Goal: Find specific page/section: Find specific page/section

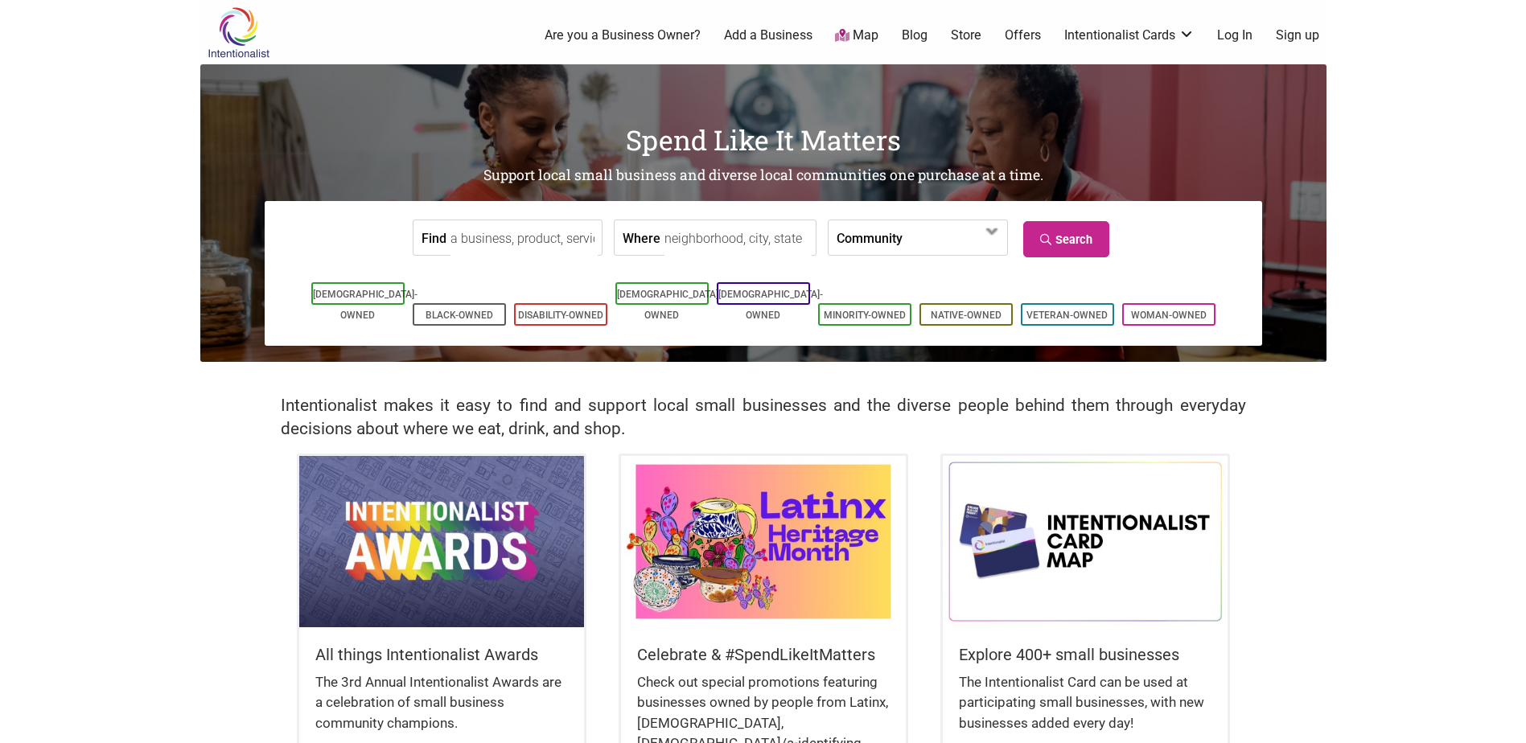
click at [522, 249] on input "Find" at bounding box center [523, 238] width 147 height 36
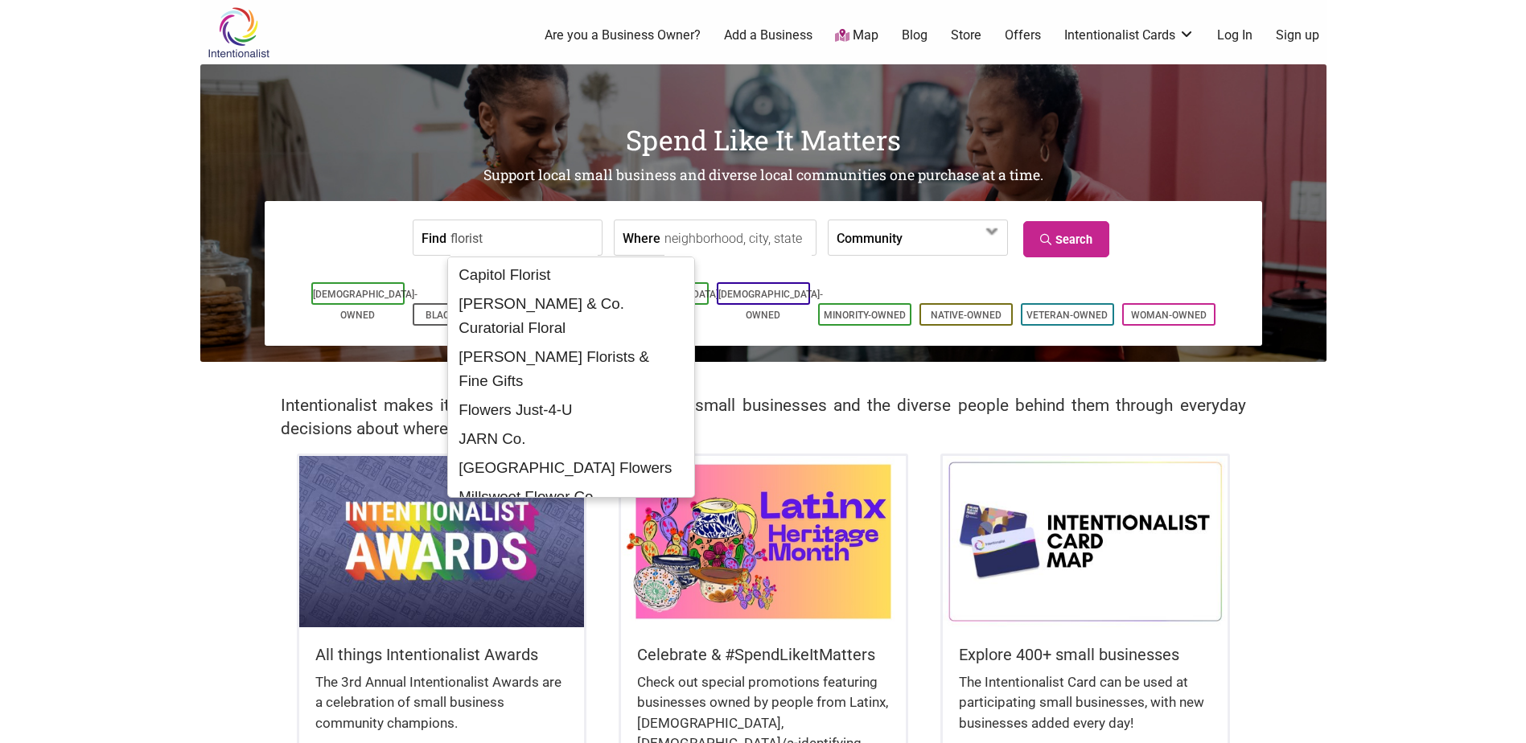
type input "florist"
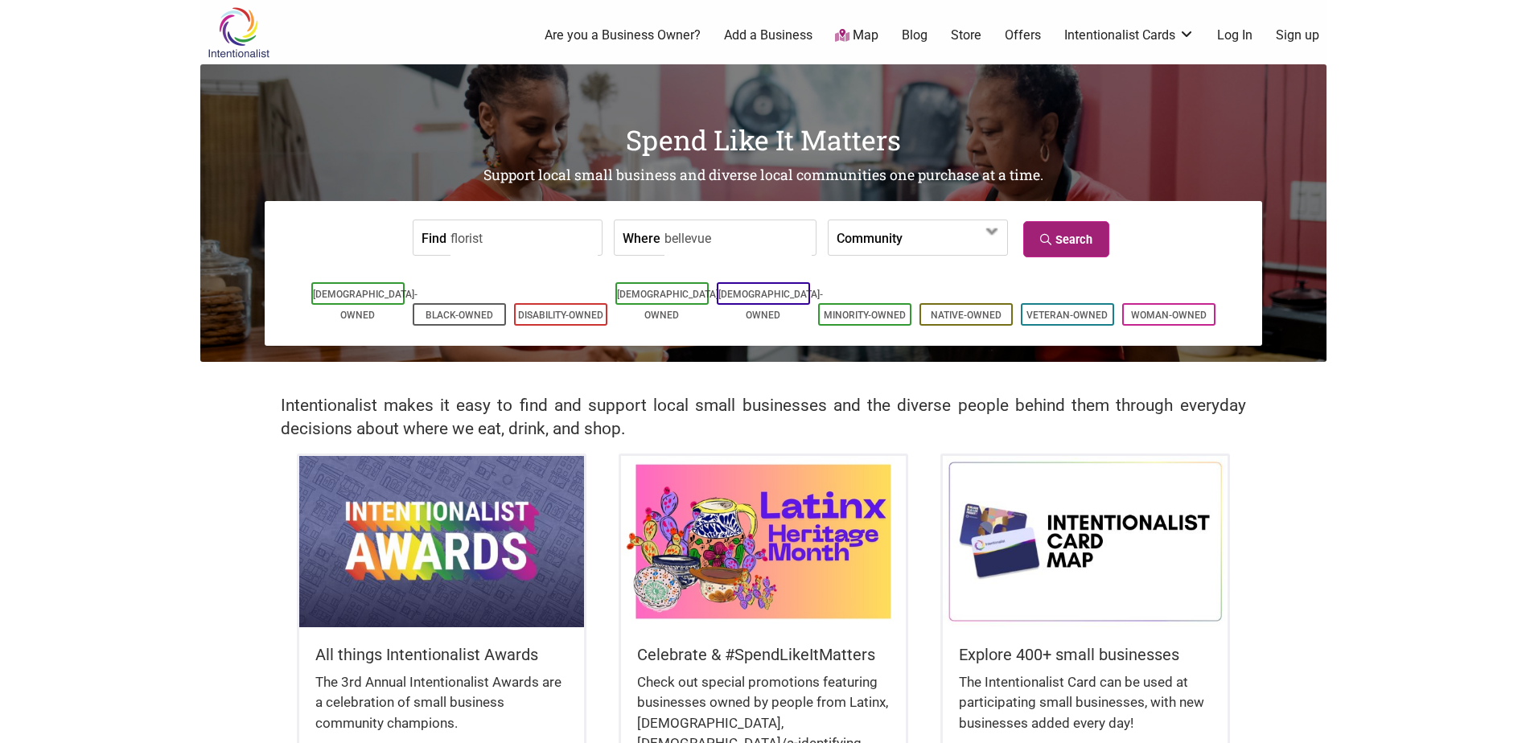
type input "bellevue"
click at [1070, 240] on link "Search" at bounding box center [1066, 239] width 86 height 36
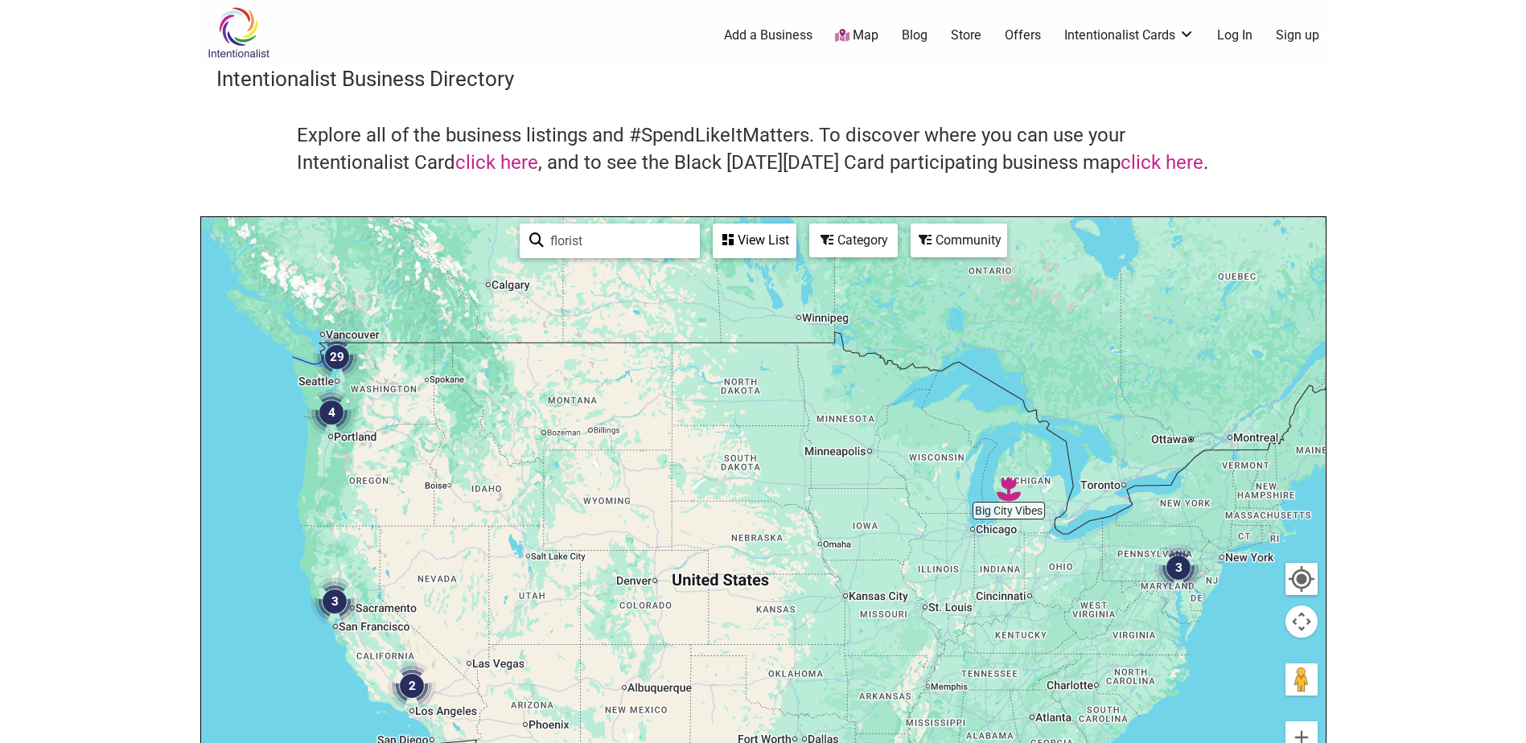
click at [336, 365] on img "29" at bounding box center [337, 357] width 48 height 48
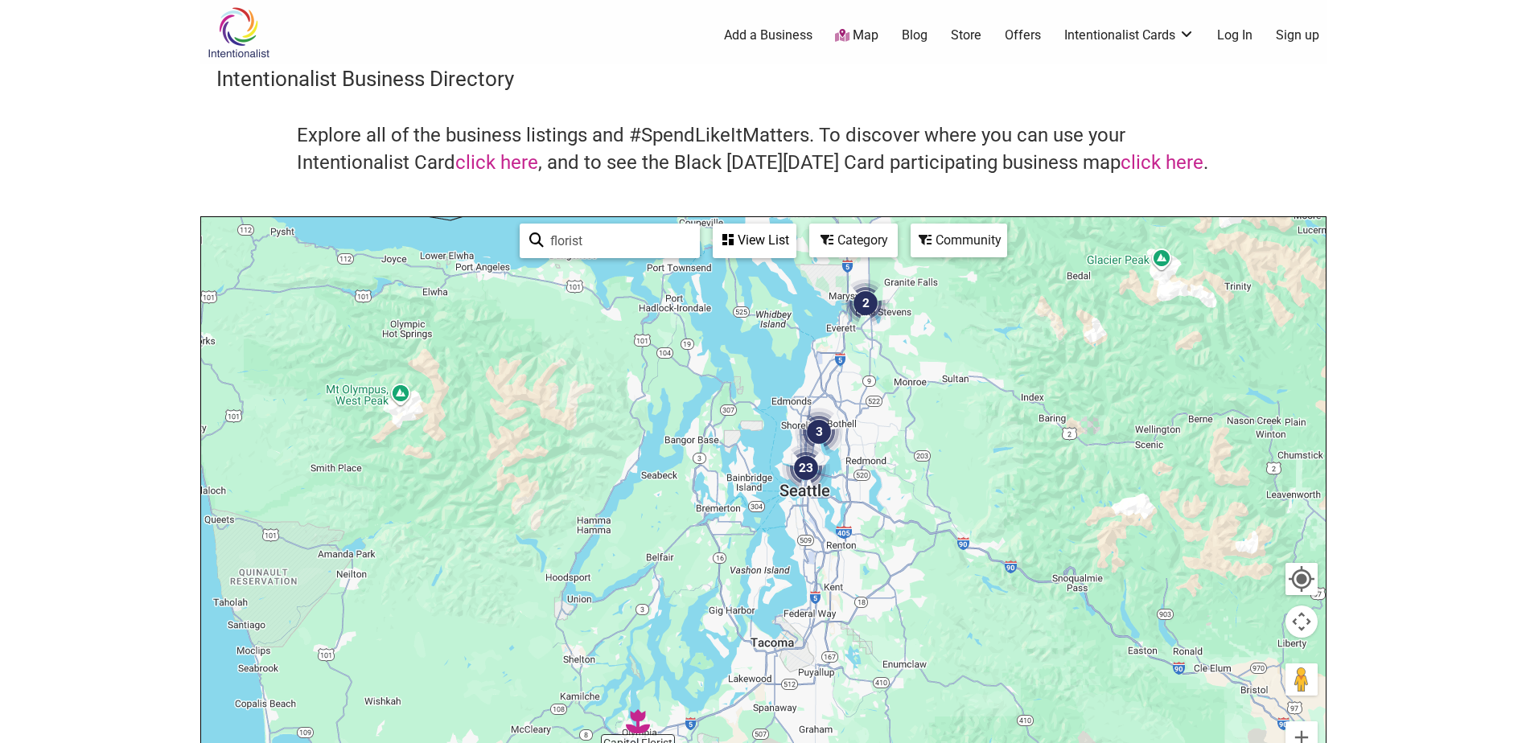
click at [810, 470] on img "23" at bounding box center [806, 468] width 48 height 48
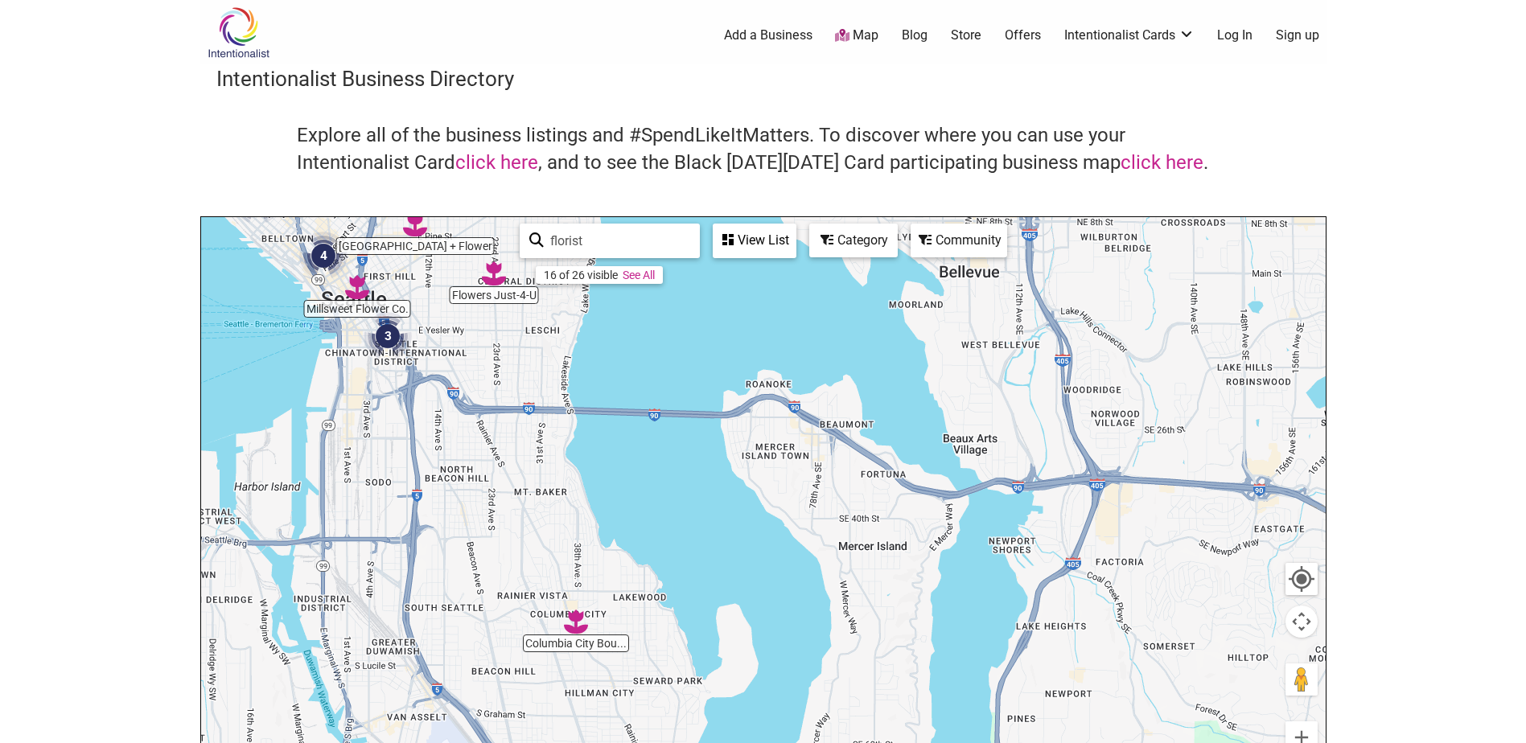
drag, startPoint x: 897, startPoint y: 536, endPoint x: 874, endPoint y: 331, distance: 206.3
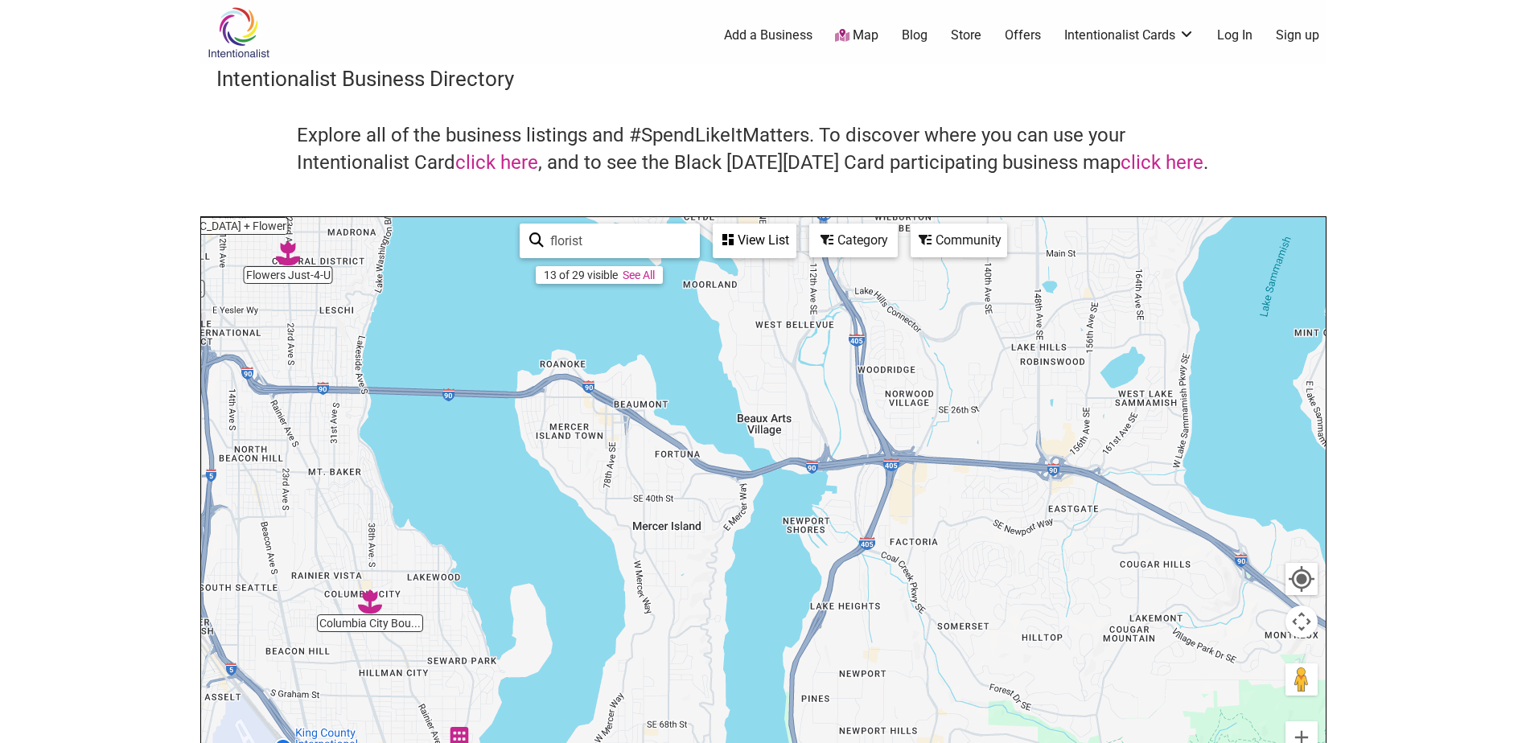
drag, startPoint x: 968, startPoint y: 594, endPoint x: 735, endPoint y: 573, distance: 234.2
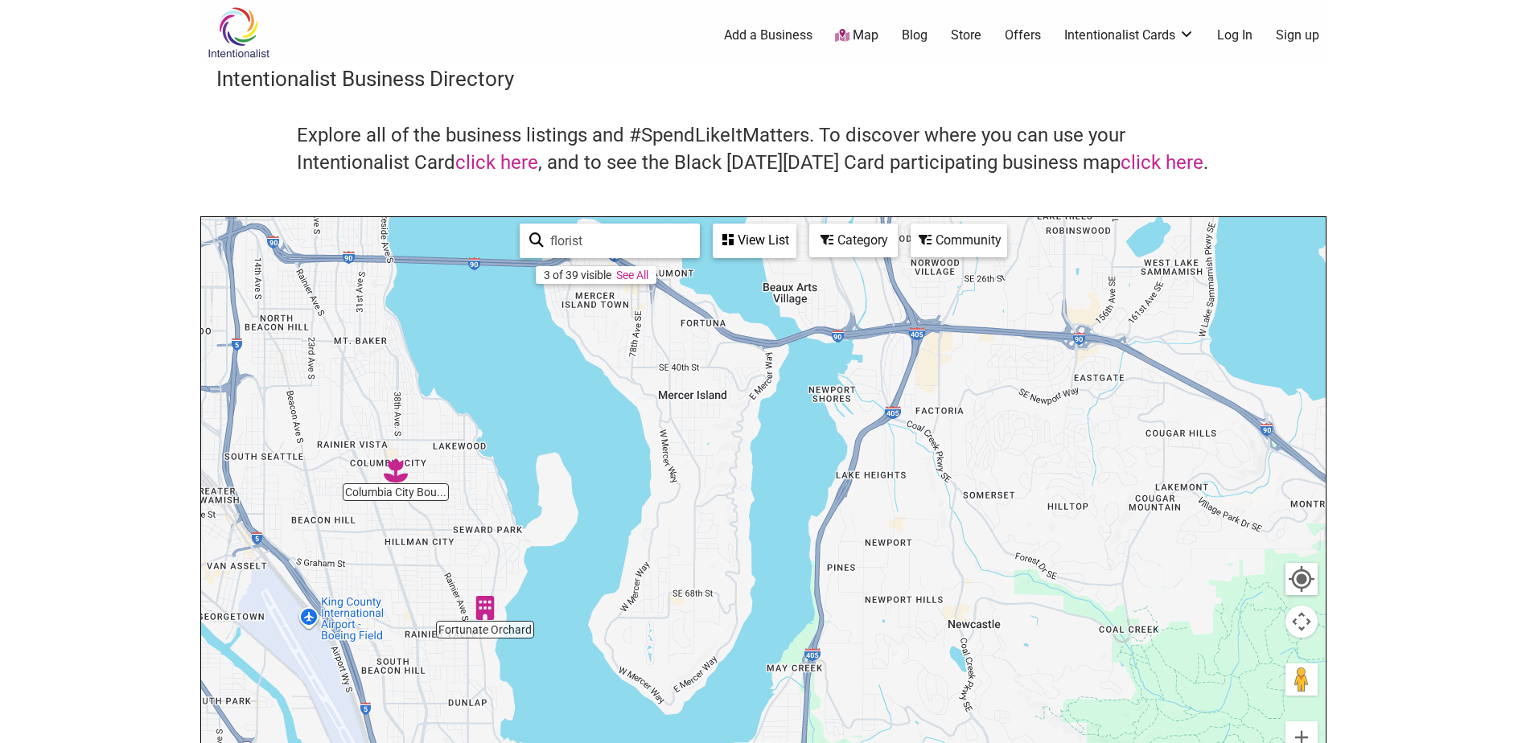
drag, startPoint x: 738, startPoint y: 582, endPoint x: 787, endPoint y: 451, distance: 139.7
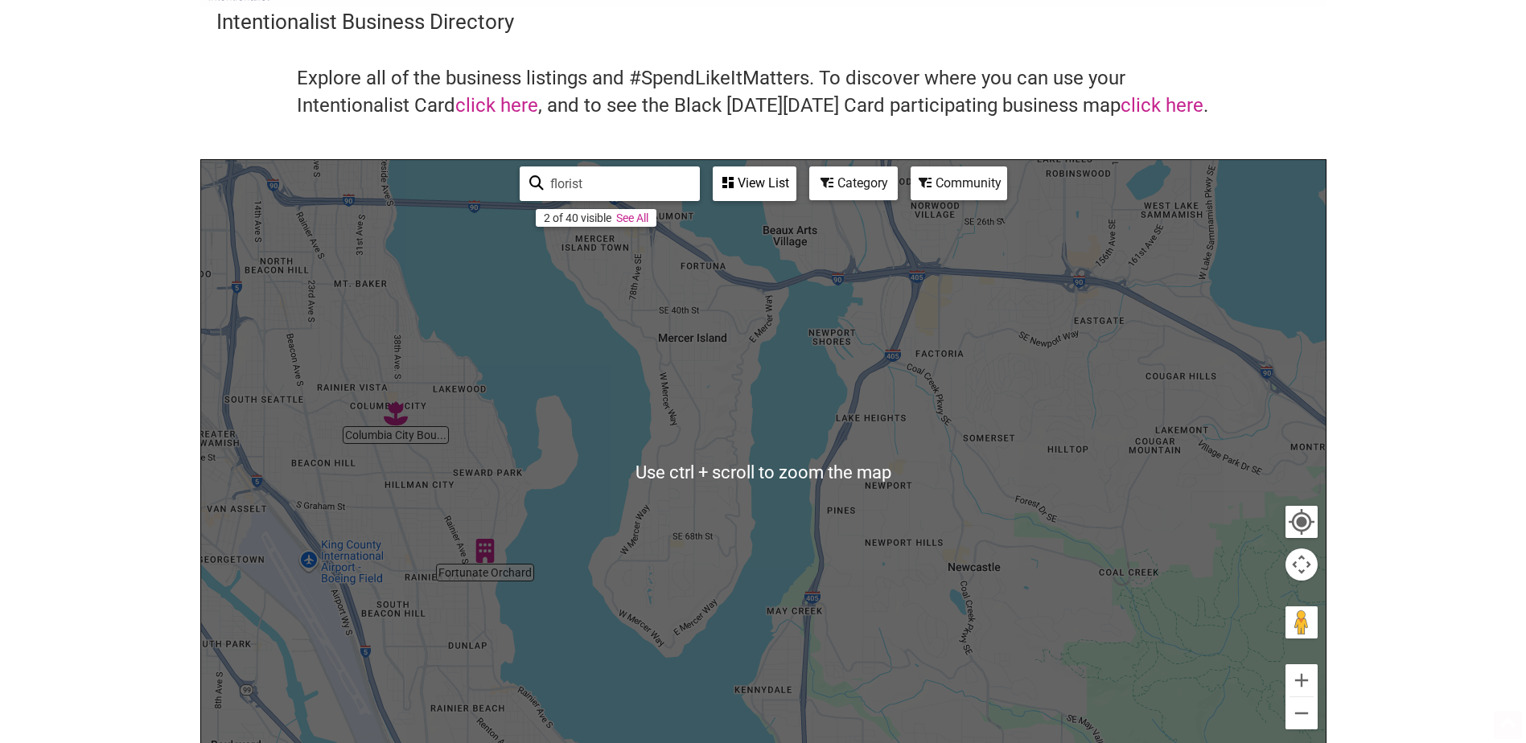
scroll to position [80, 0]
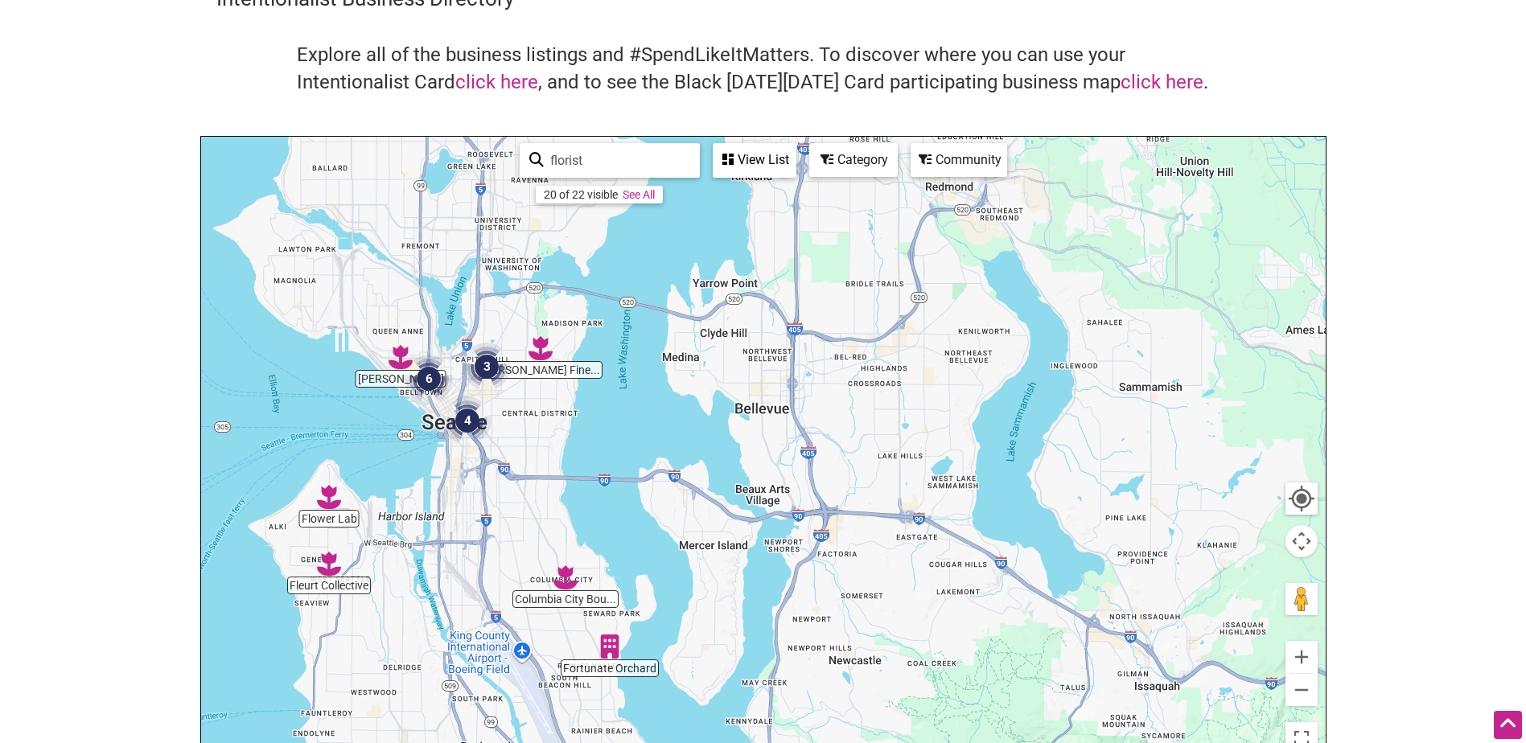
drag, startPoint x: 803, startPoint y: 412, endPoint x: 776, endPoint y: 581, distance: 171.8
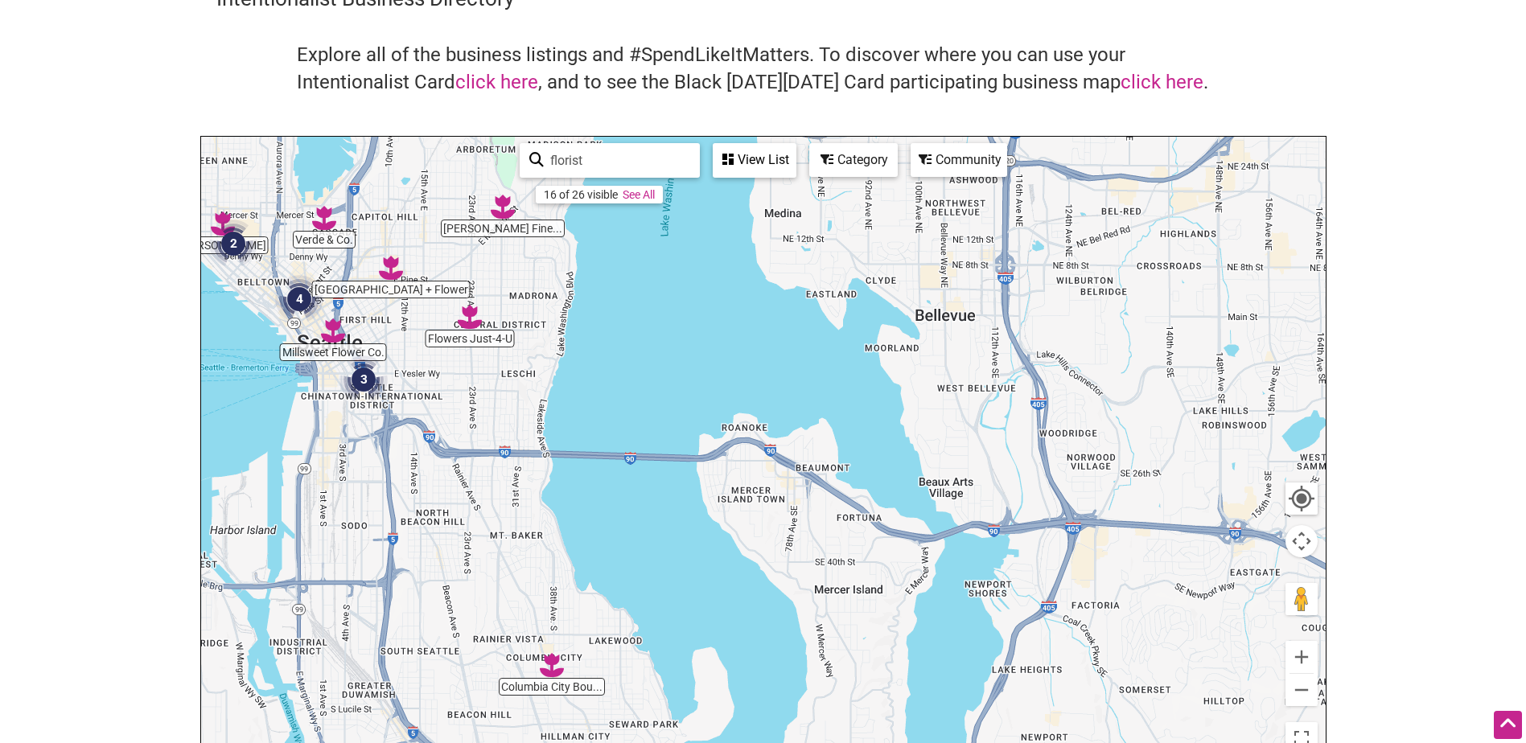
click at [616, 156] on input "florist" at bounding box center [617, 160] width 146 height 31
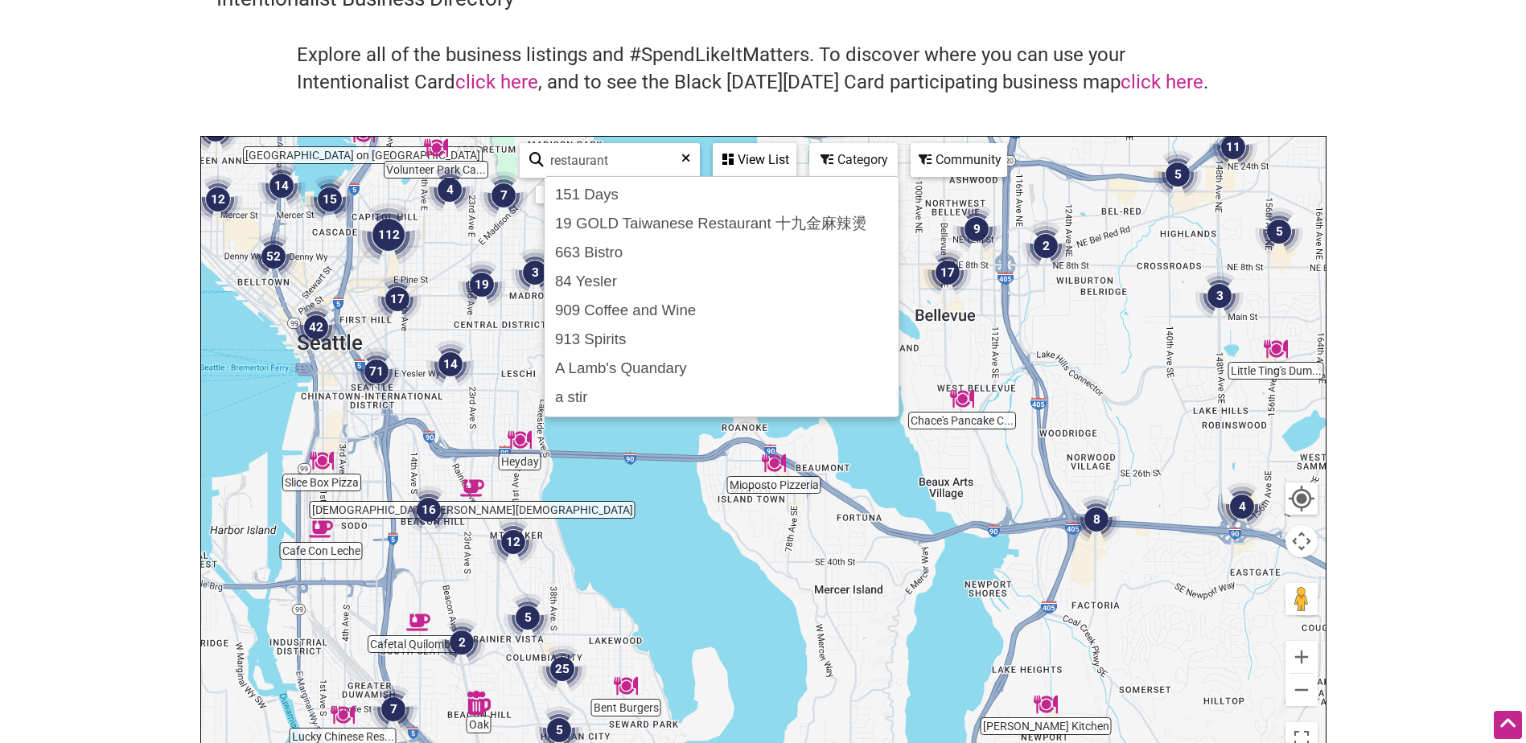
type input "restaurant"
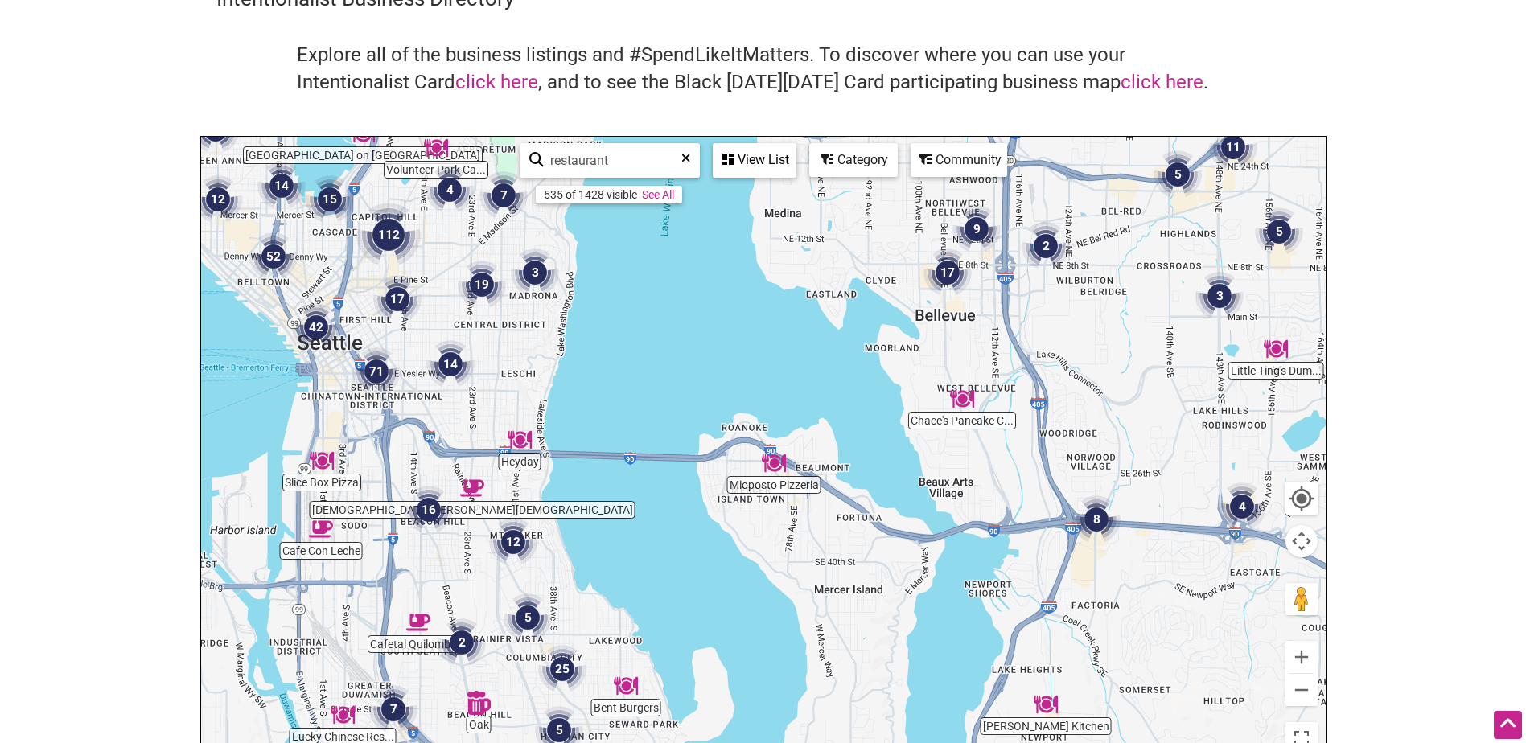
click at [1373, 229] on body "× Menu 0 Add a Business Map Blog Store Offers Intentionalist Cards Buy Black Ca…" at bounding box center [763, 291] width 1526 height 743
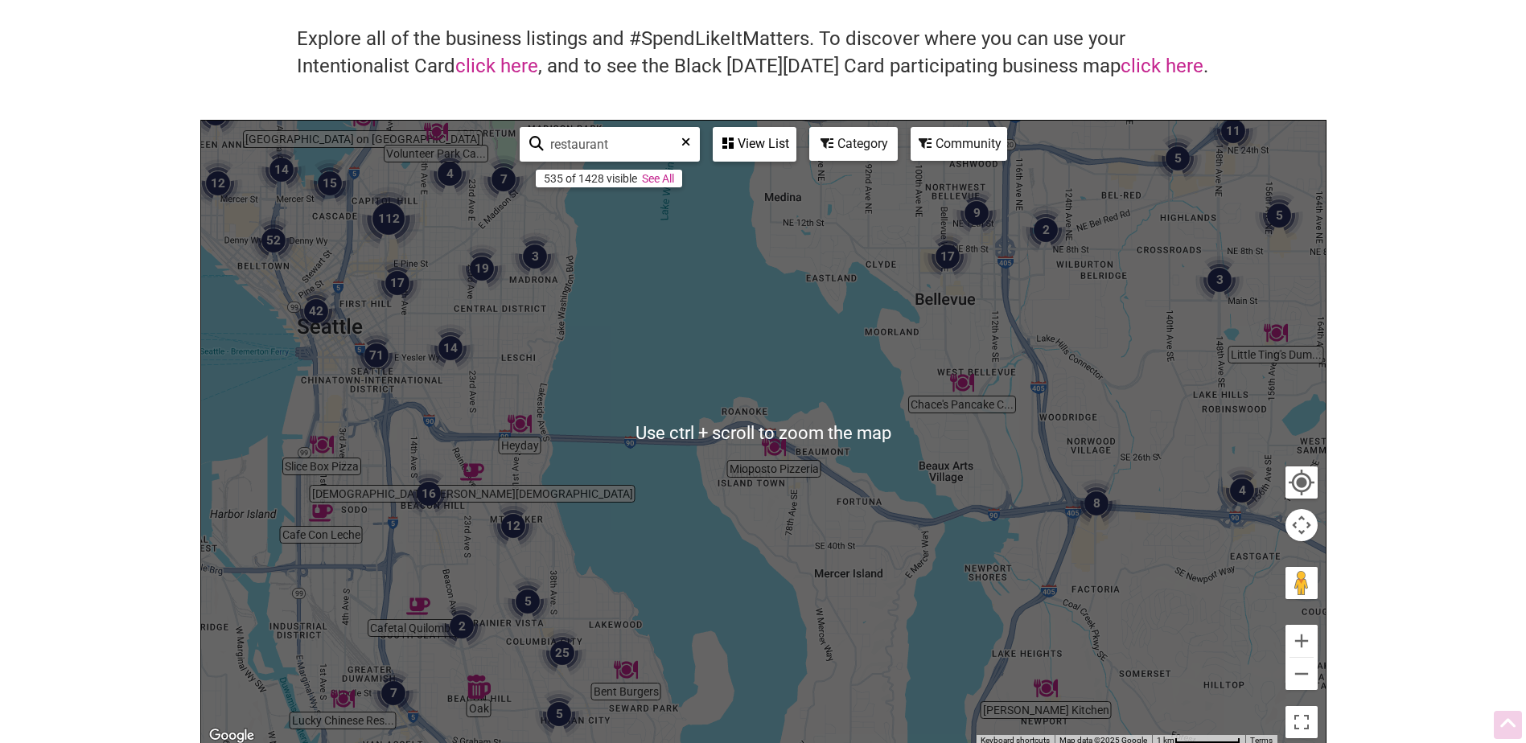
scroll to position [161, 0]
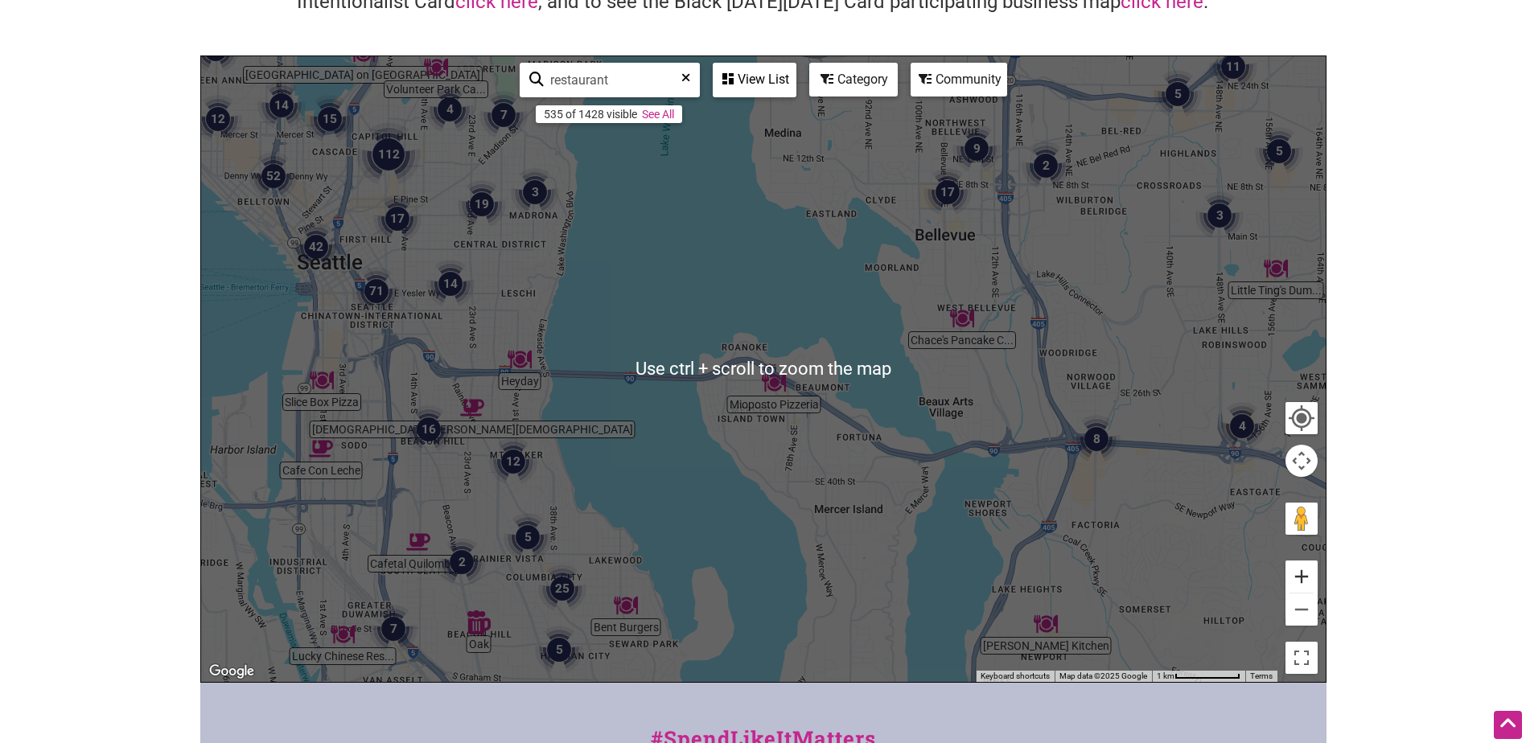
click at [1297, 575] on button "Zoom in" at bounding box center [1301, 577] width 32 height 32
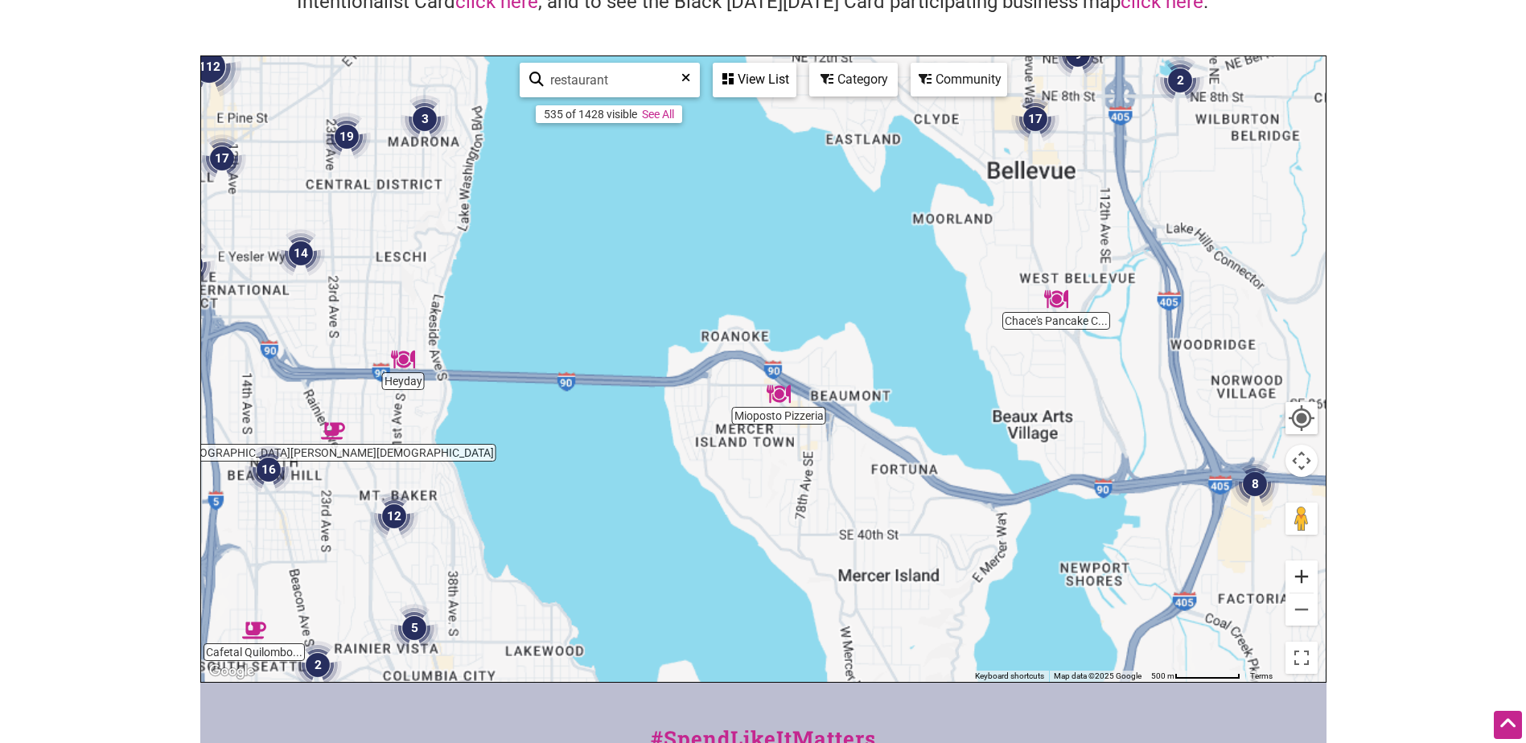
click at [1297, 575] on button "Zoom in" at bounding box center [1301, 577] width 32 height 32
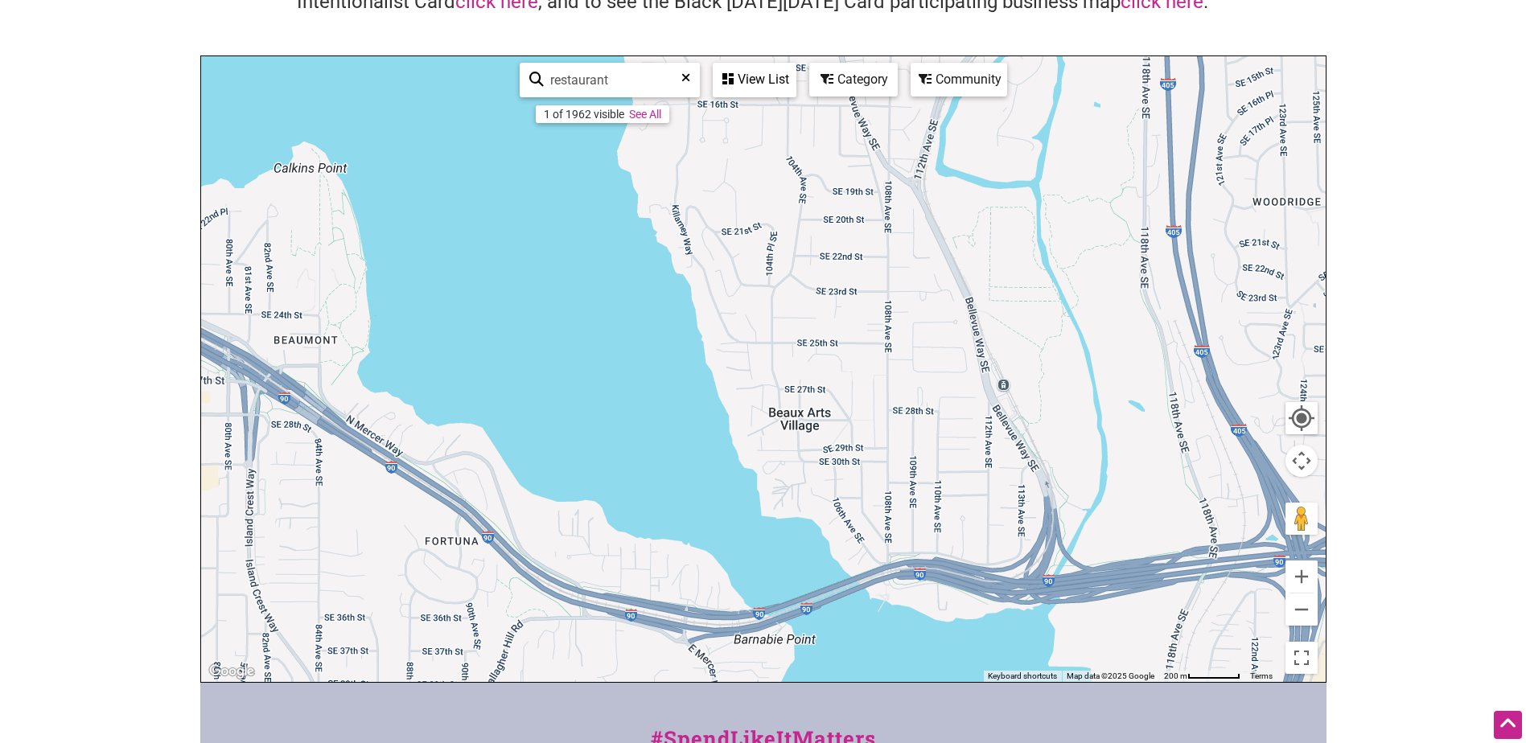
drag, startPoint x: 1167, startPoint y: 455, endPoint x: 469, endPoint y: 355, distance: 705.2
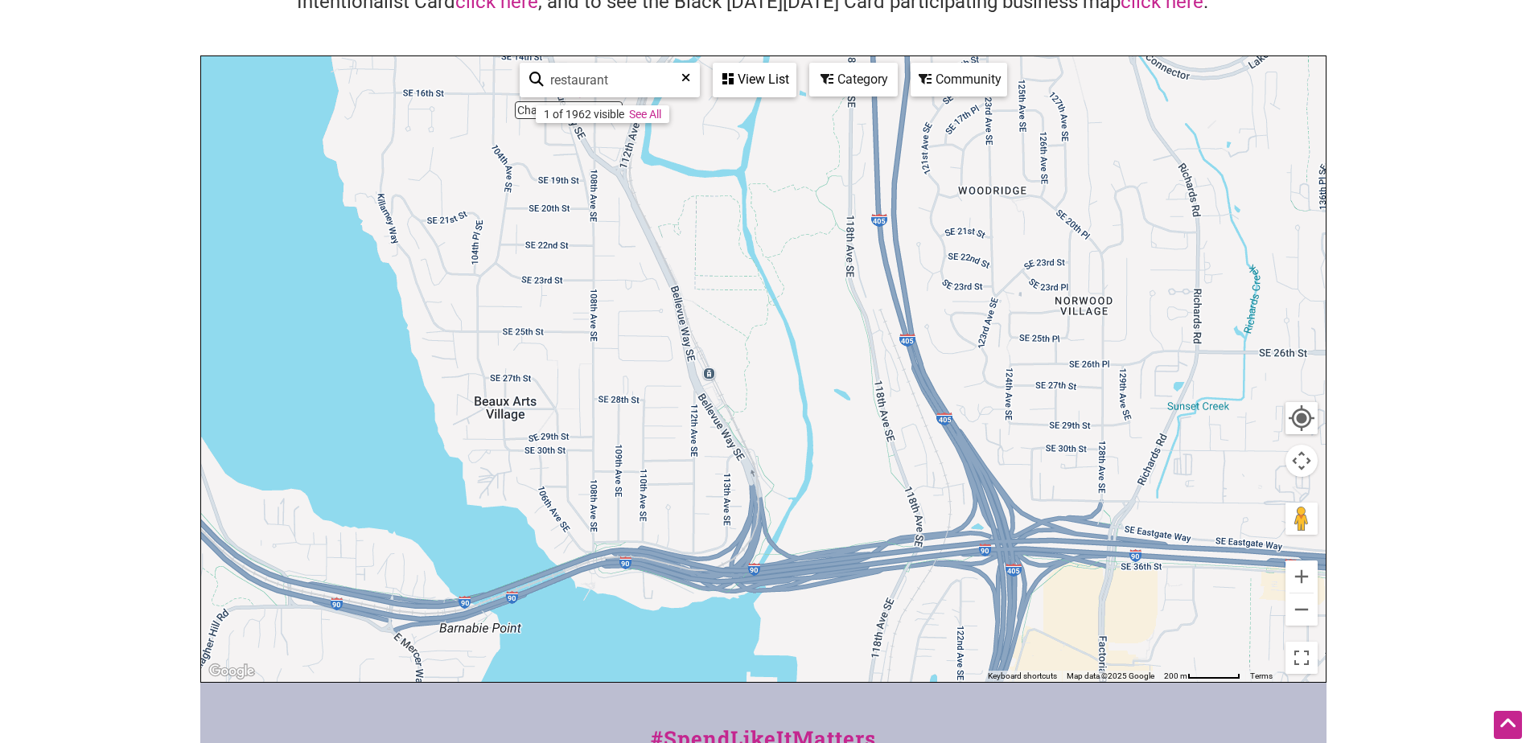
drag, startPoint x: 1183, startPoint y: 384, endPoint x: 799, endPoint y: 373, distance: 384.6
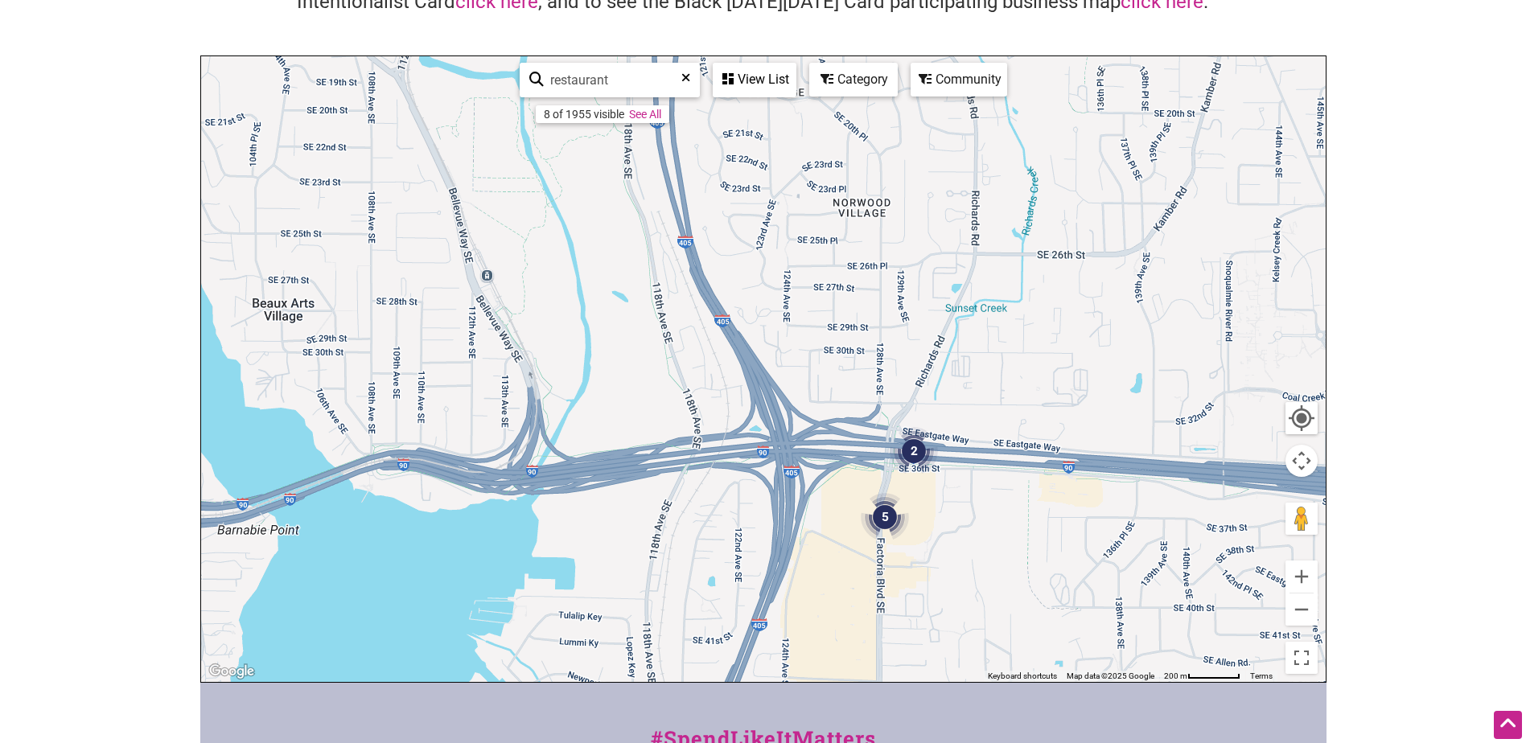
drag, startPoint x: 1130, startPoint y: 273, endPoint x: 1011, endPoint y: 148, distance: 172.4
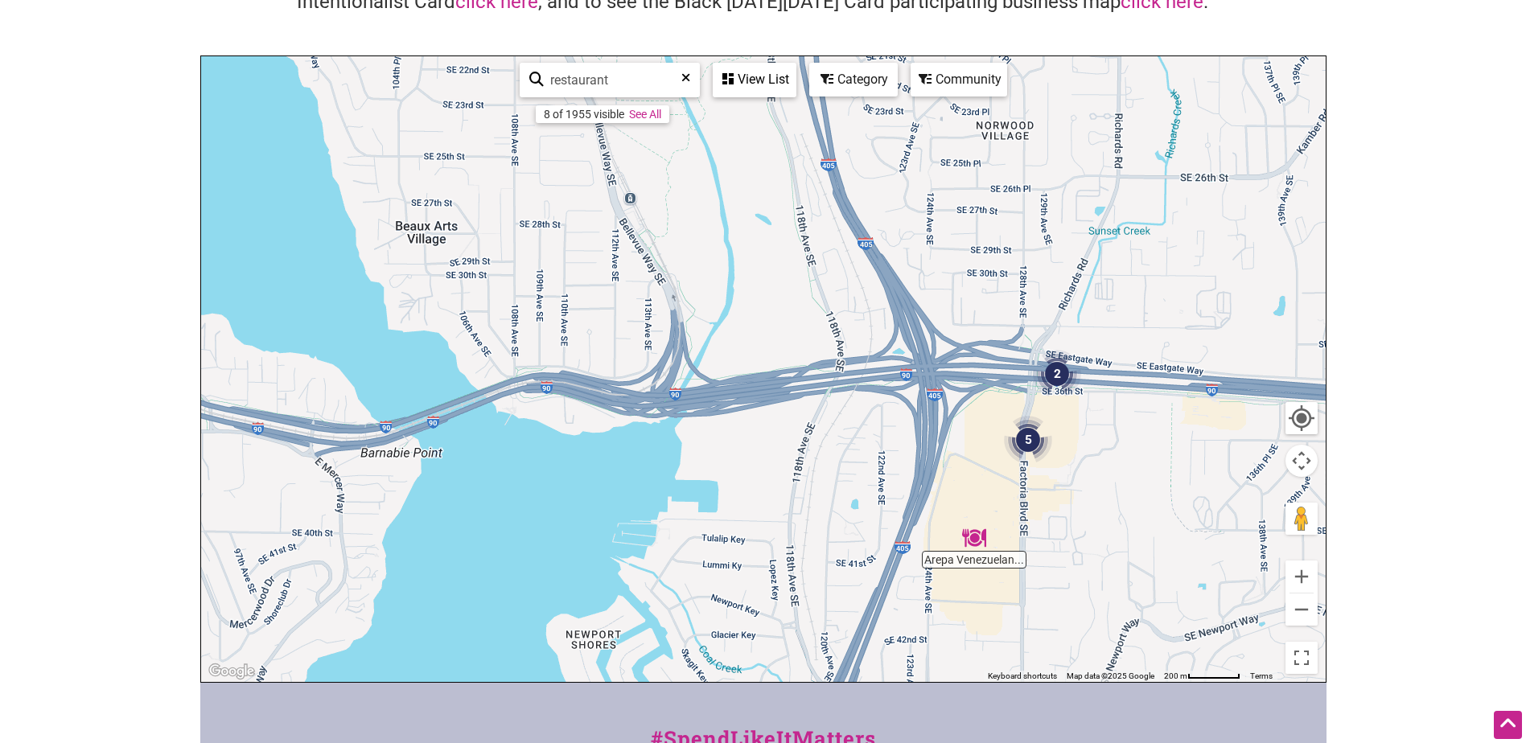
drag, startPoint x: 1082, startPoint y: 429, endPoint x: 1253, endPoint y: 442, distance: 171.0
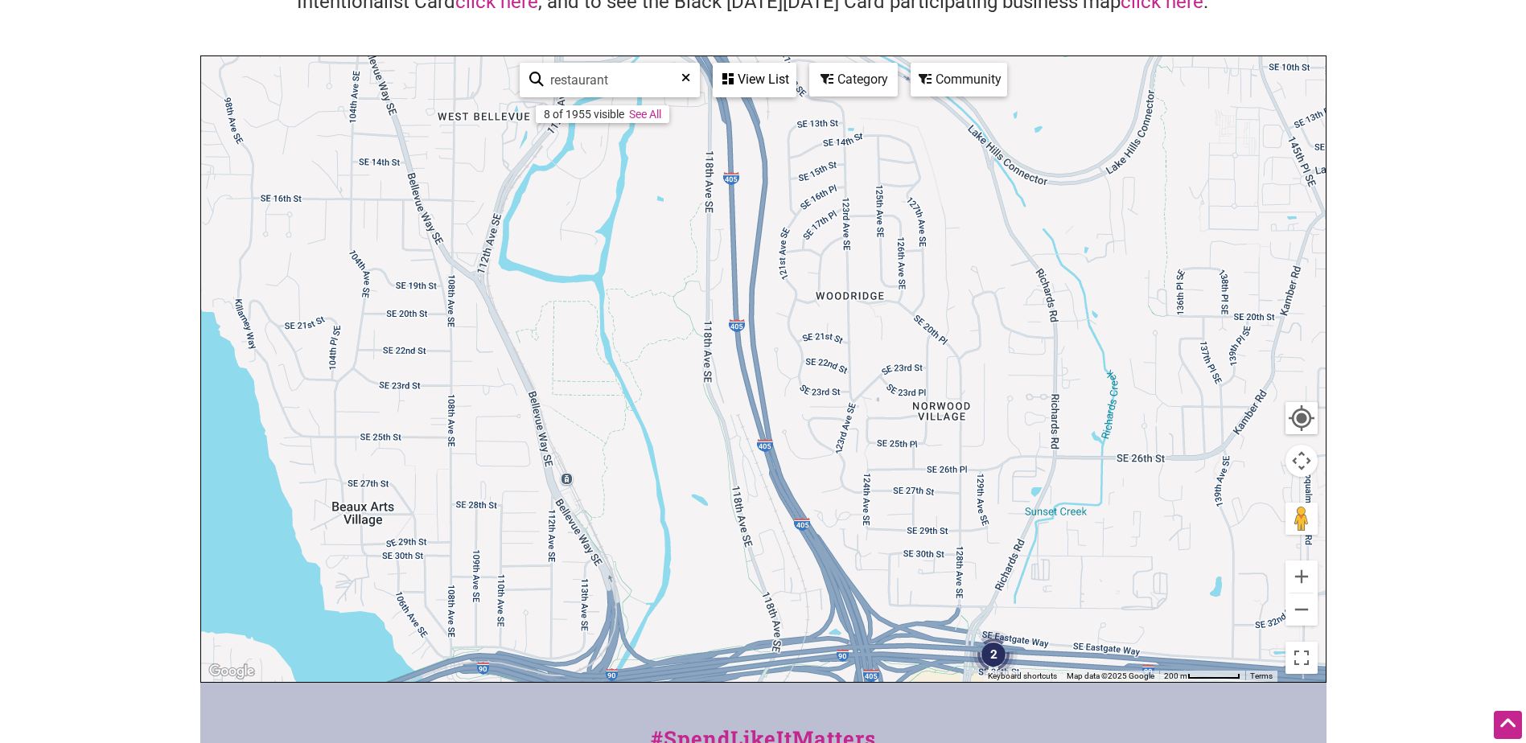
drag, startPoint x: 1187, startPoint y: 166, endPoint x: 1074, endPoint y: 372, distance: 235.0
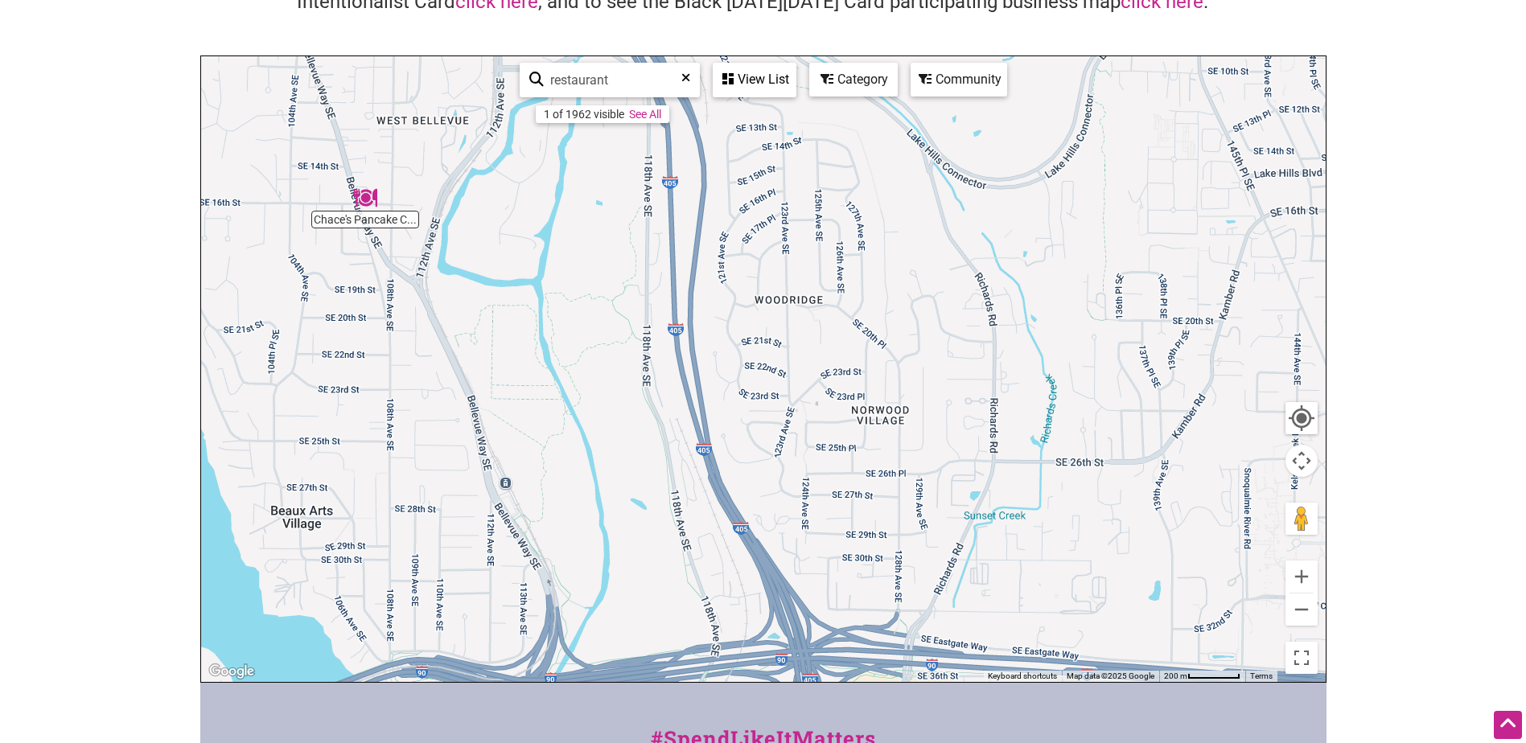
drag, startPoint x: 1127, startPoint y: 364, endPoint x: 1075, endPoint y: 362, distance: 51.5
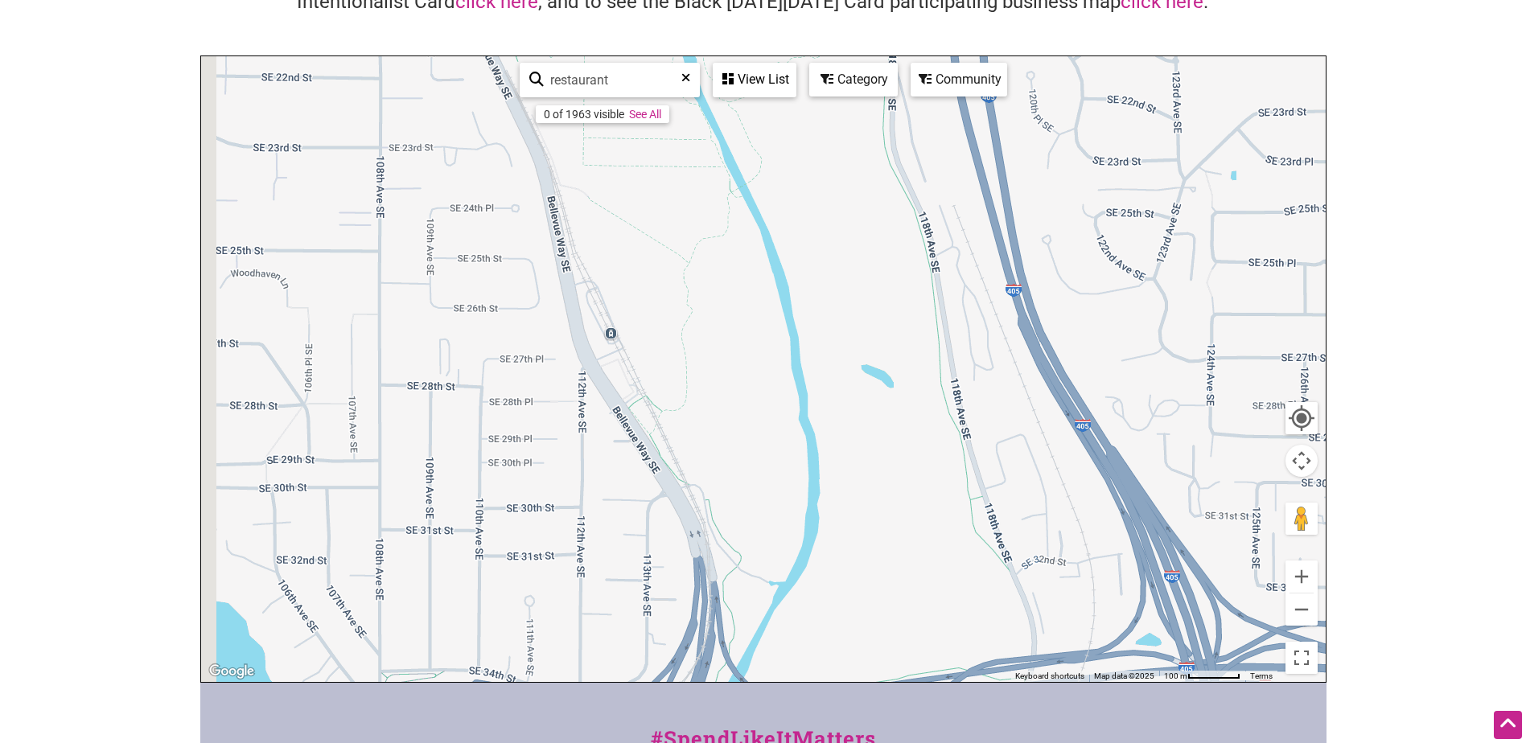
drag, startPoint x: 641, startPoint y: 437, endPoint x: 1203, endPoint y: 205, distance: 608.0
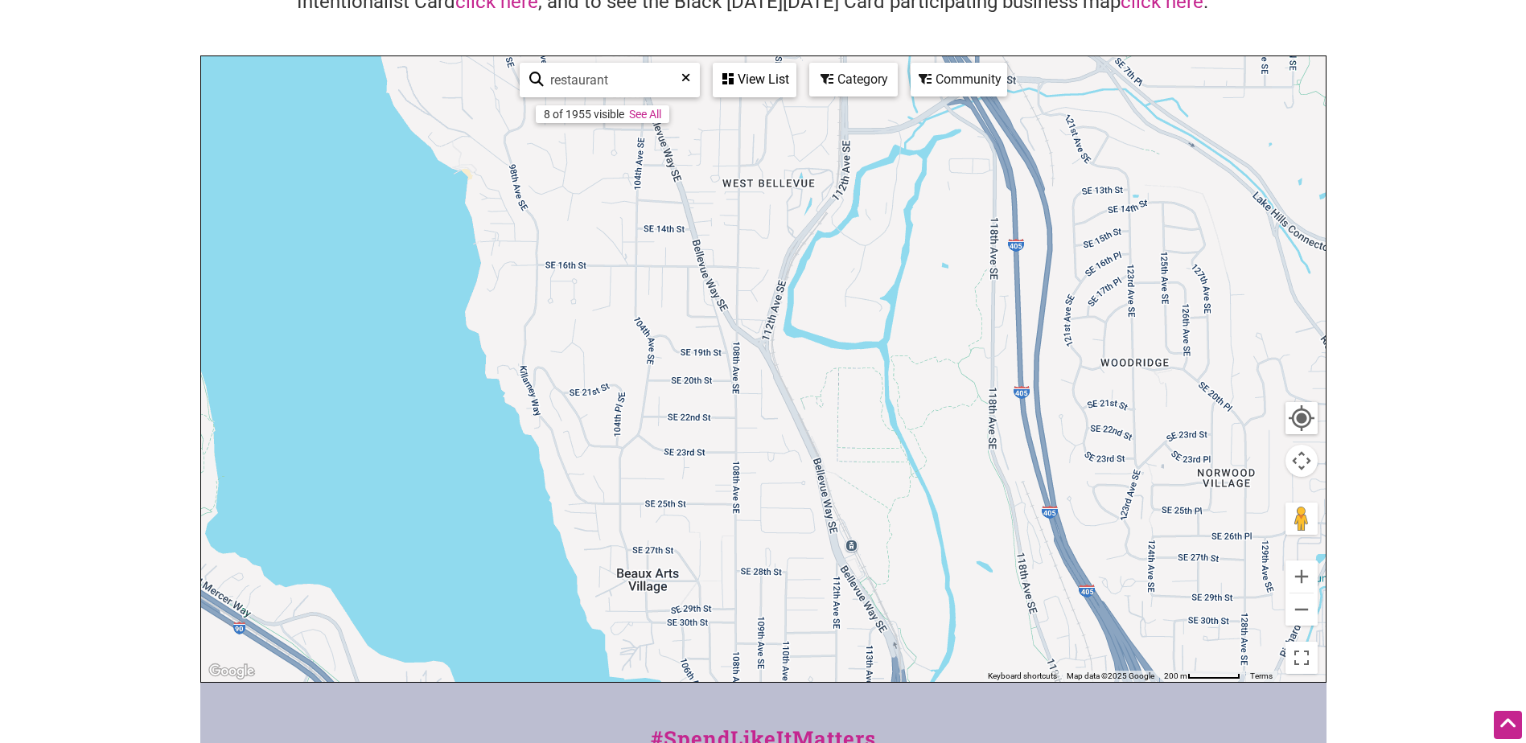
drag, startPoint x: 748, startPoint y: 290, endPoint x: 807, endPoint y: 516, distance: 233.5
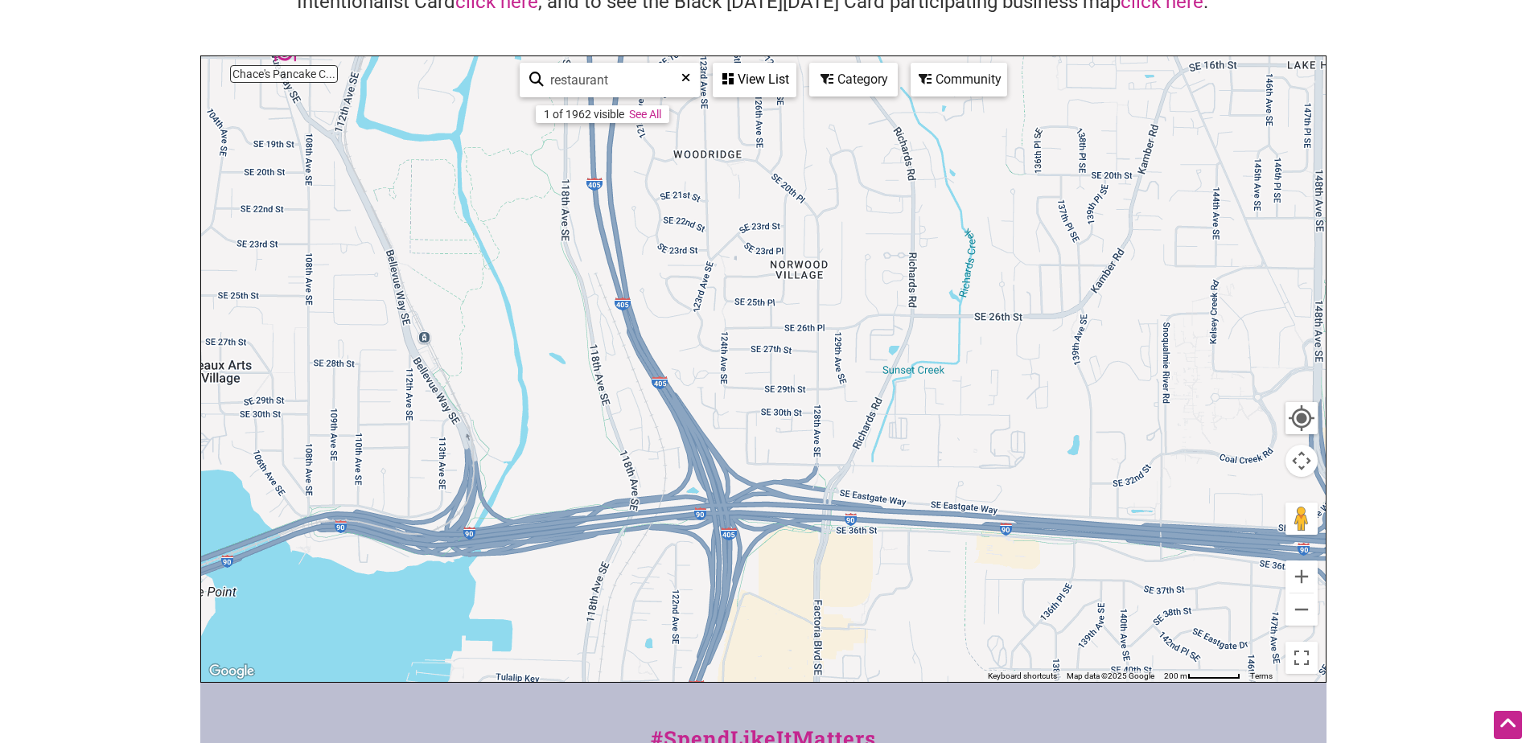
drag, startPoint x: 1098, startPoint y: 376, endPoint x: 658, endPoint y: 102, distance: 518.0
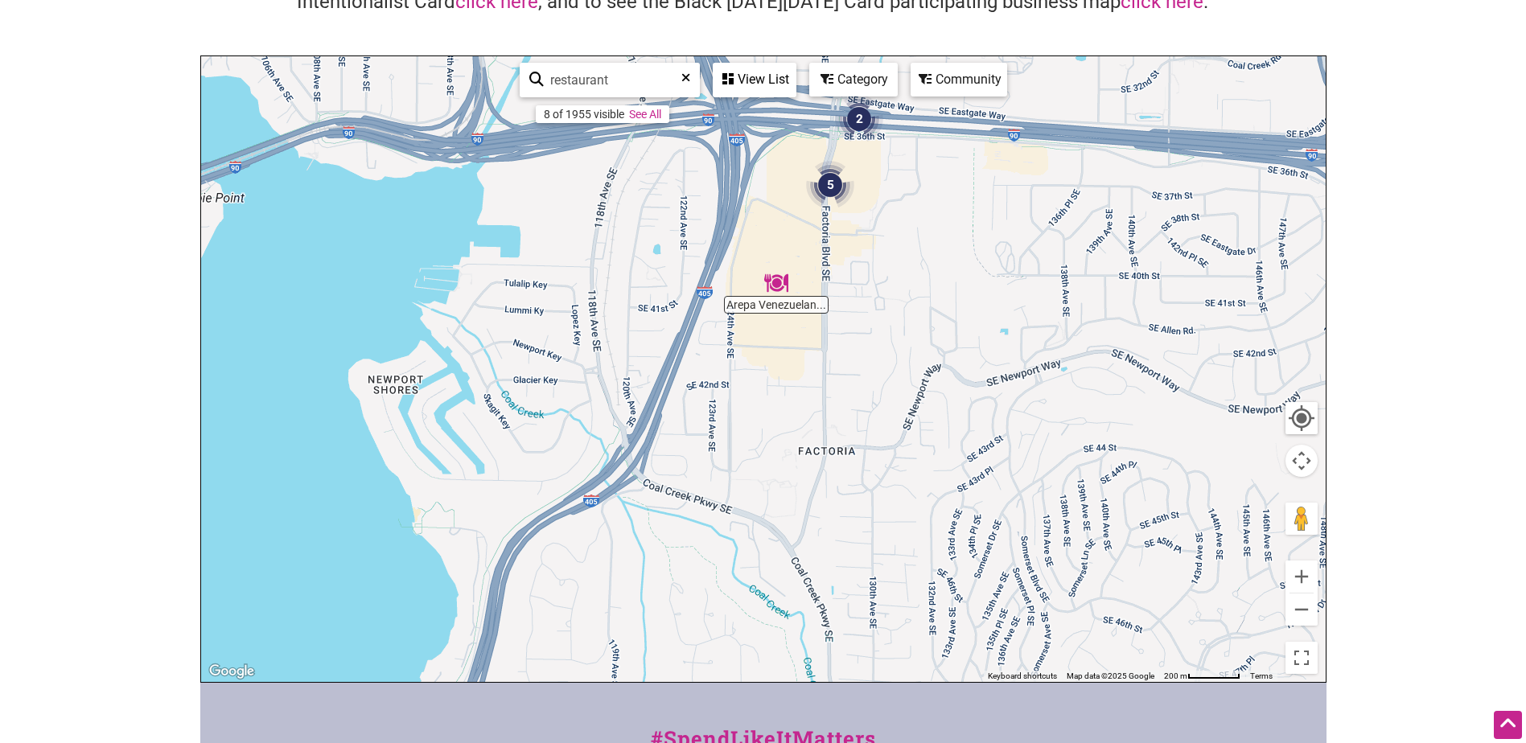
drag, startPoint x: 658, startPoint y: 102, endPoint x: 1105, endPoint y: 185, distance: 454.8
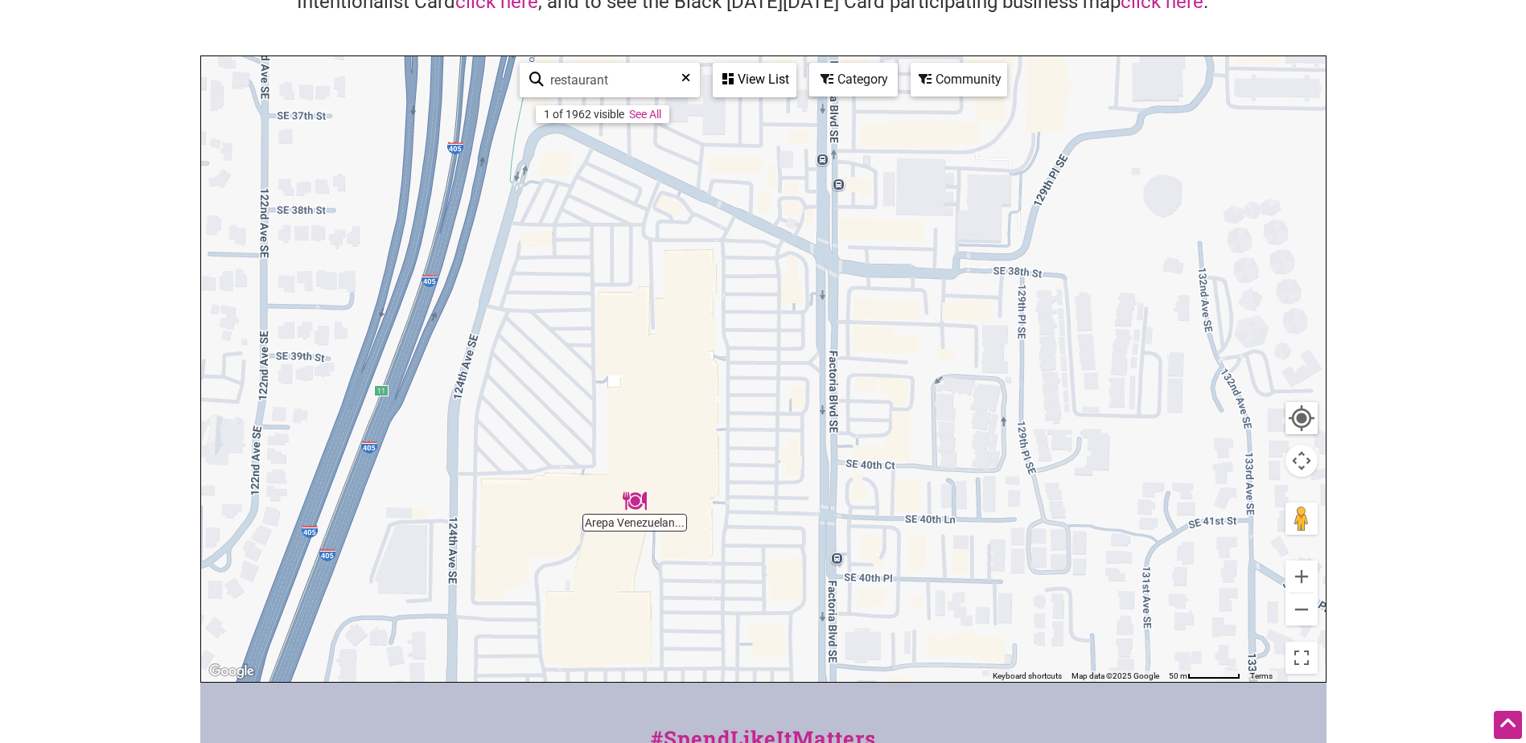
drag, startPoint x: 886, startPoint y: 220, endPoint x: 750, endPoint y: 548, distance: 355.5
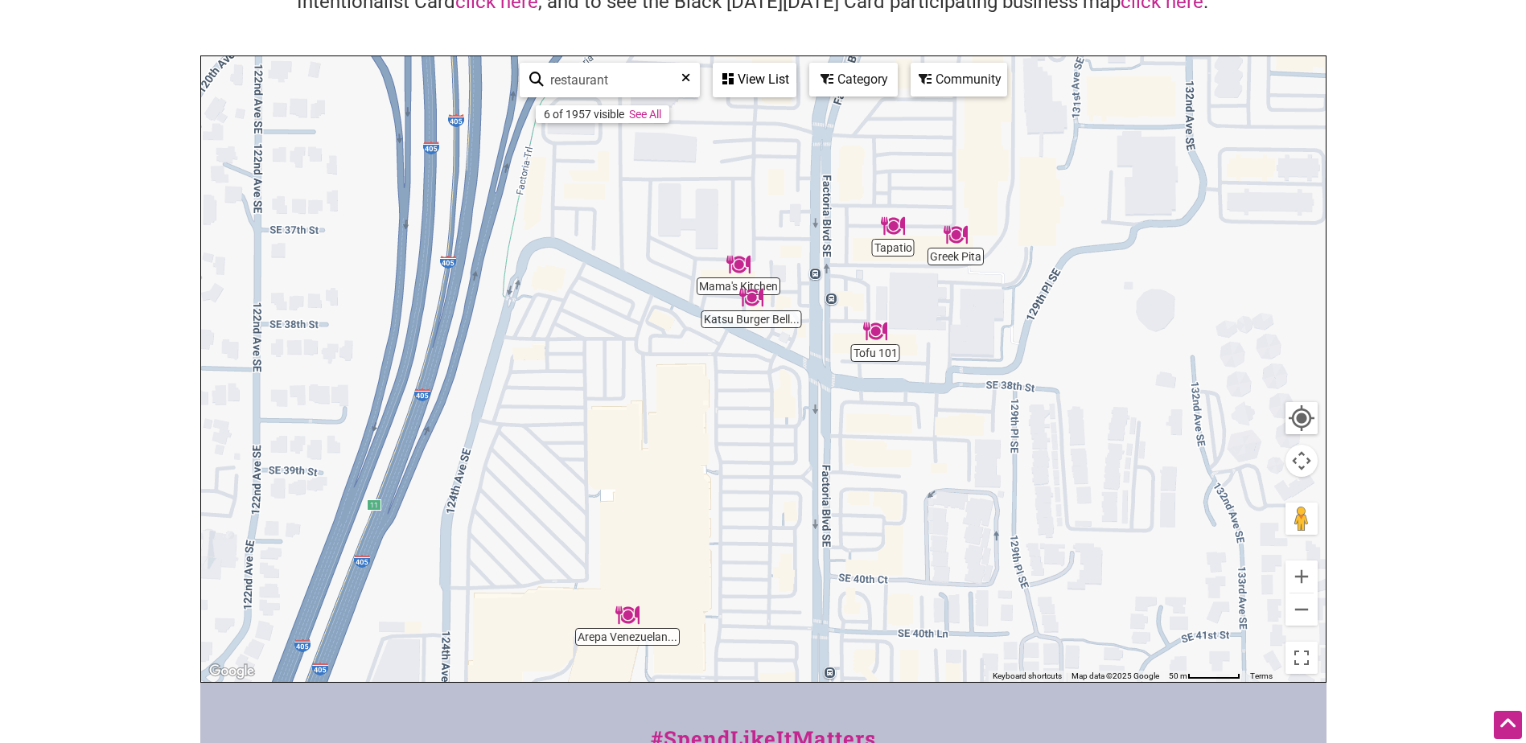
drag, startPoint x: 912, startPoint y: 203, endPoint x: 906, endPoint y: 318, distance: 115.1
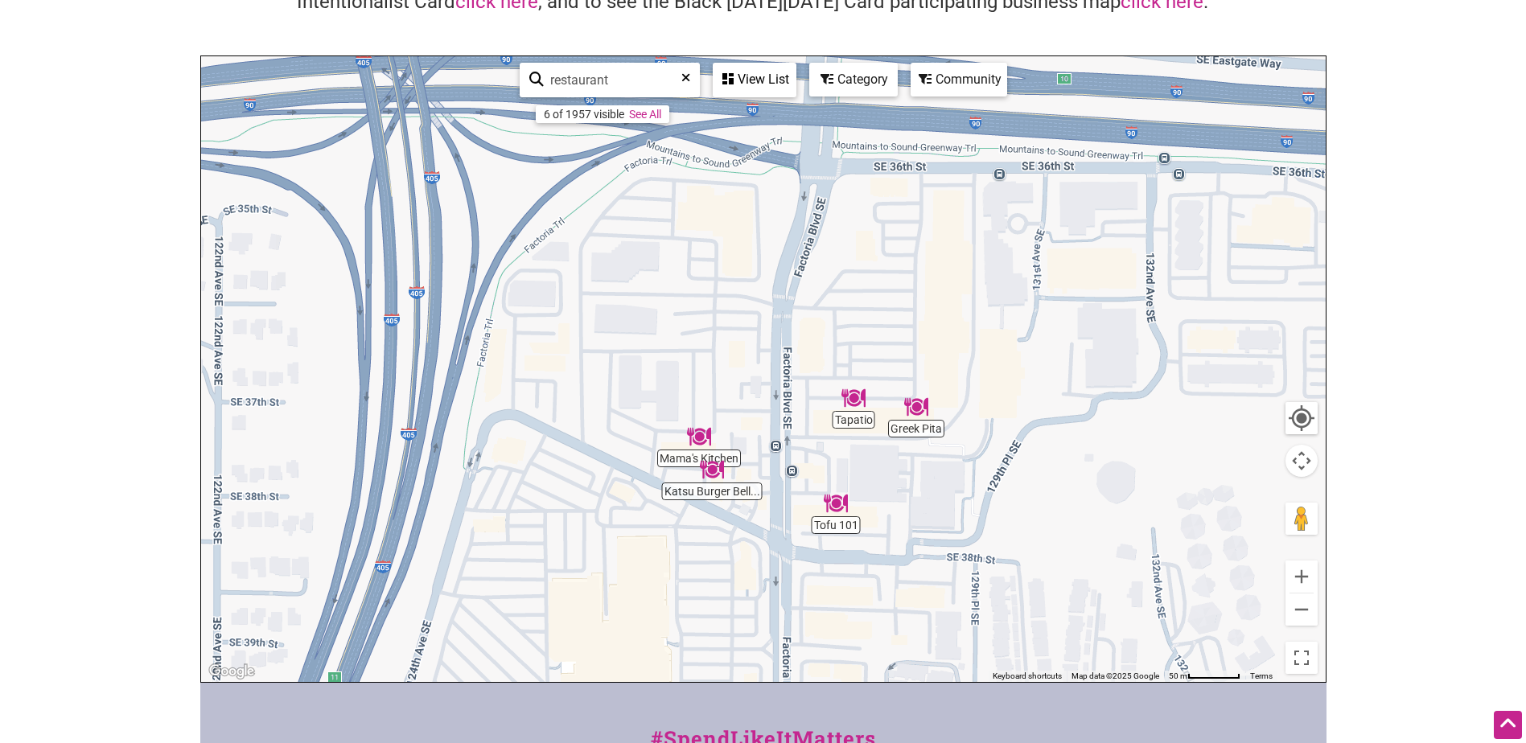
drag, startPoint x: 1116, startPoint y: 212, endPoint x: 1077, endPoint y: 384, distance: 176.6
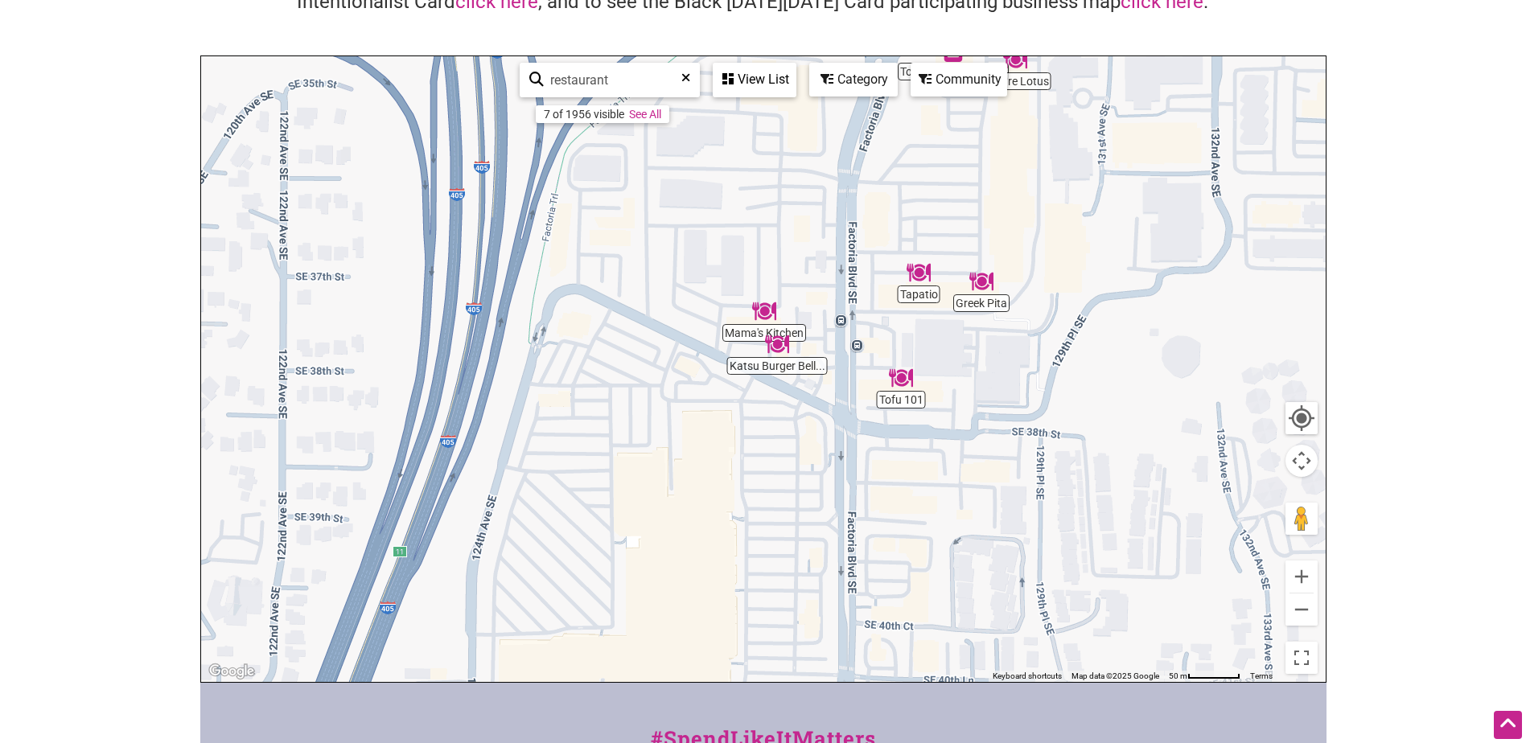
drag, startPoint x: 915, startPoint y: 494, endPoint x: 983, endPoint y: 368, distance: 143.2
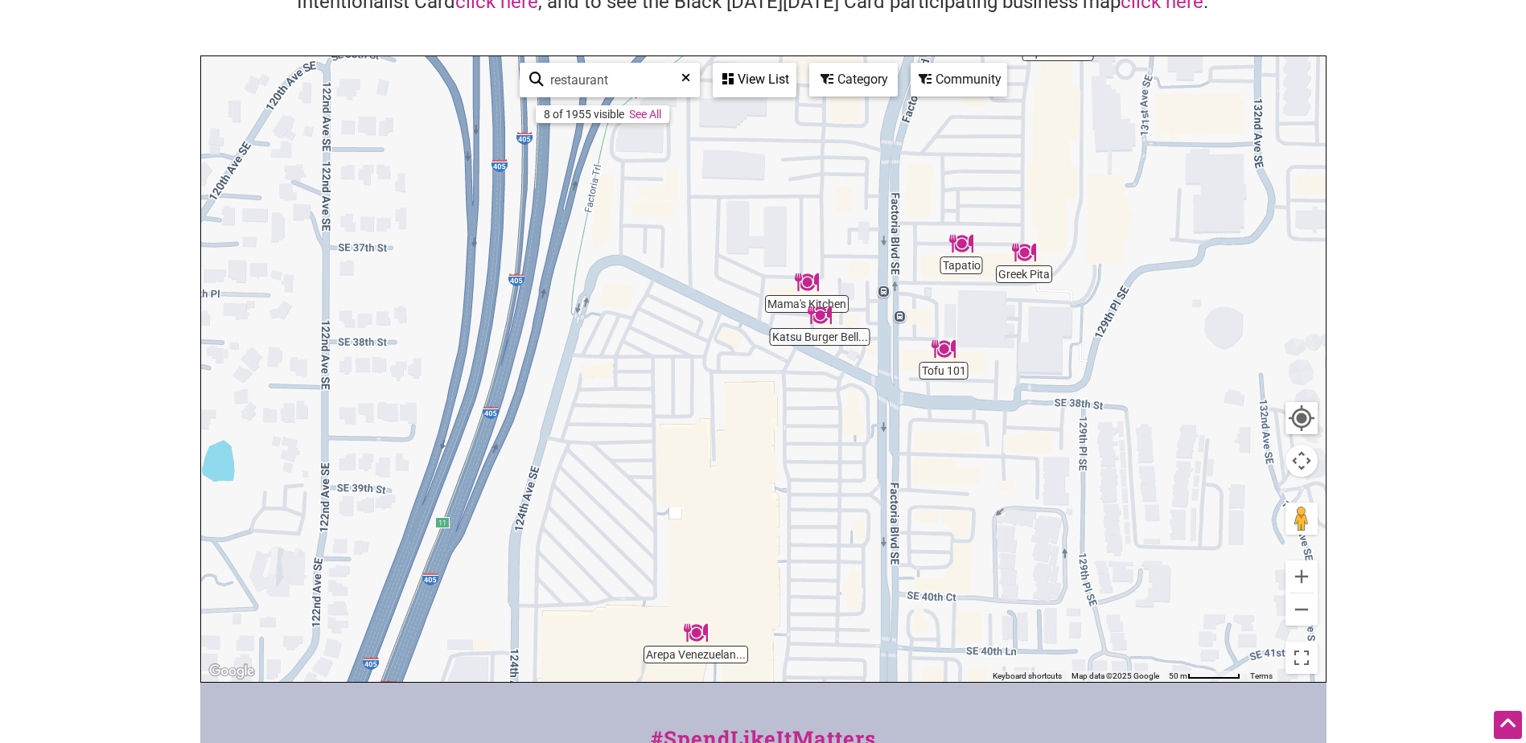
drag, startPoint x: 852, startPoint y: 461, endPoint x: 895, endPoint y: 428, distance: 54.5
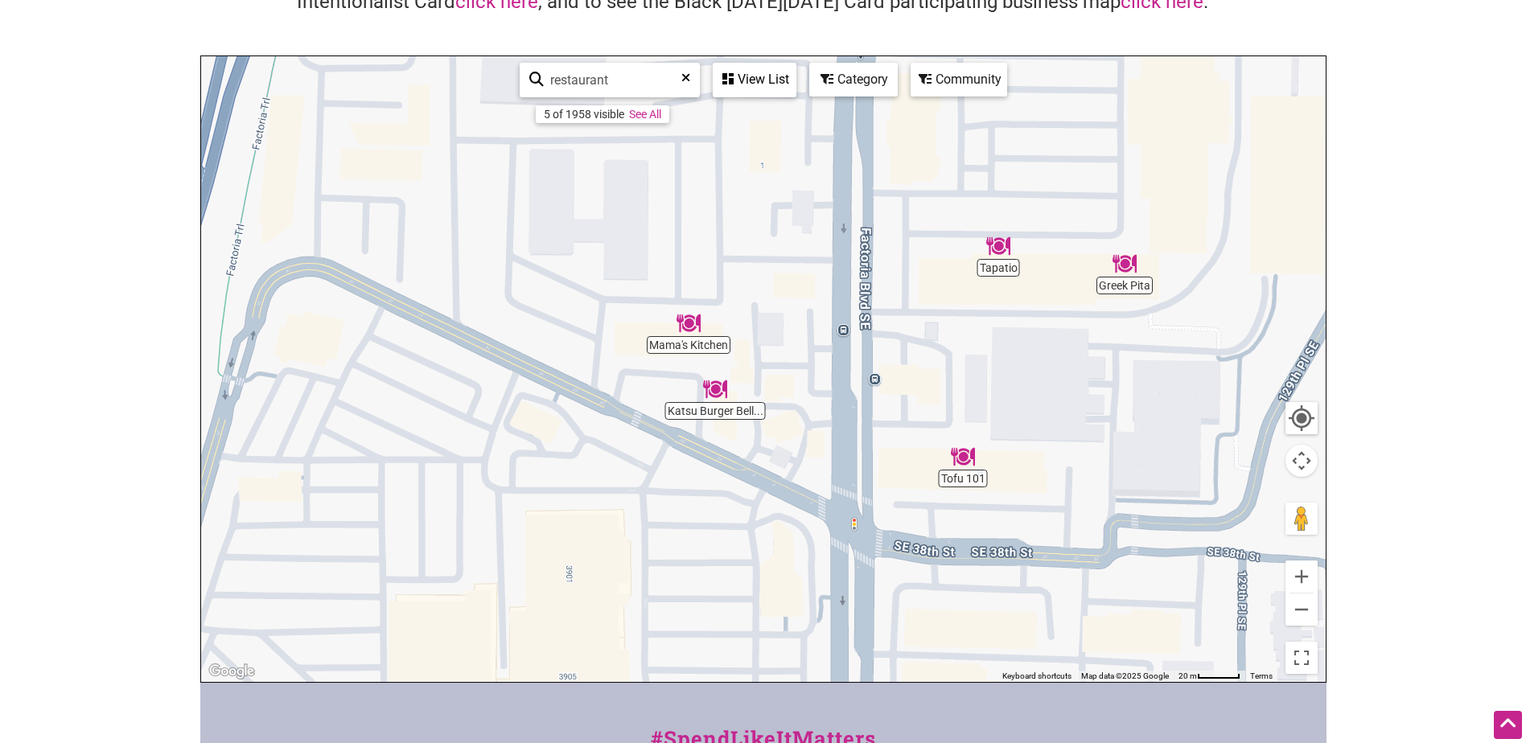
drag, startPoint x: 831, startPoint y: 270, endPoint x: 823, endPoint y: 352, distance: 82.4
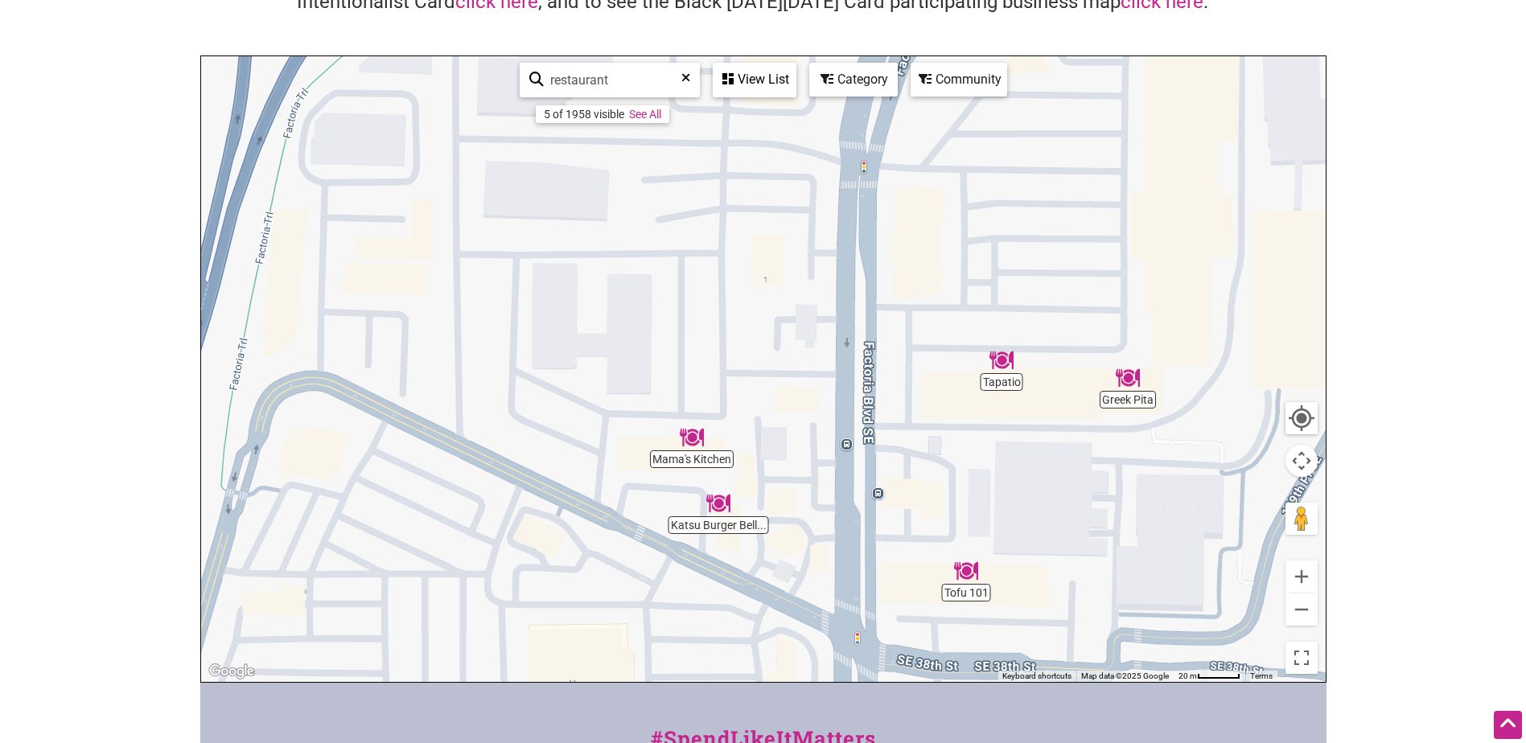
drag, startPoint x: 889, startPoint y: 318, endPoint x: 890, endPoint y: 438, distance: 119.8
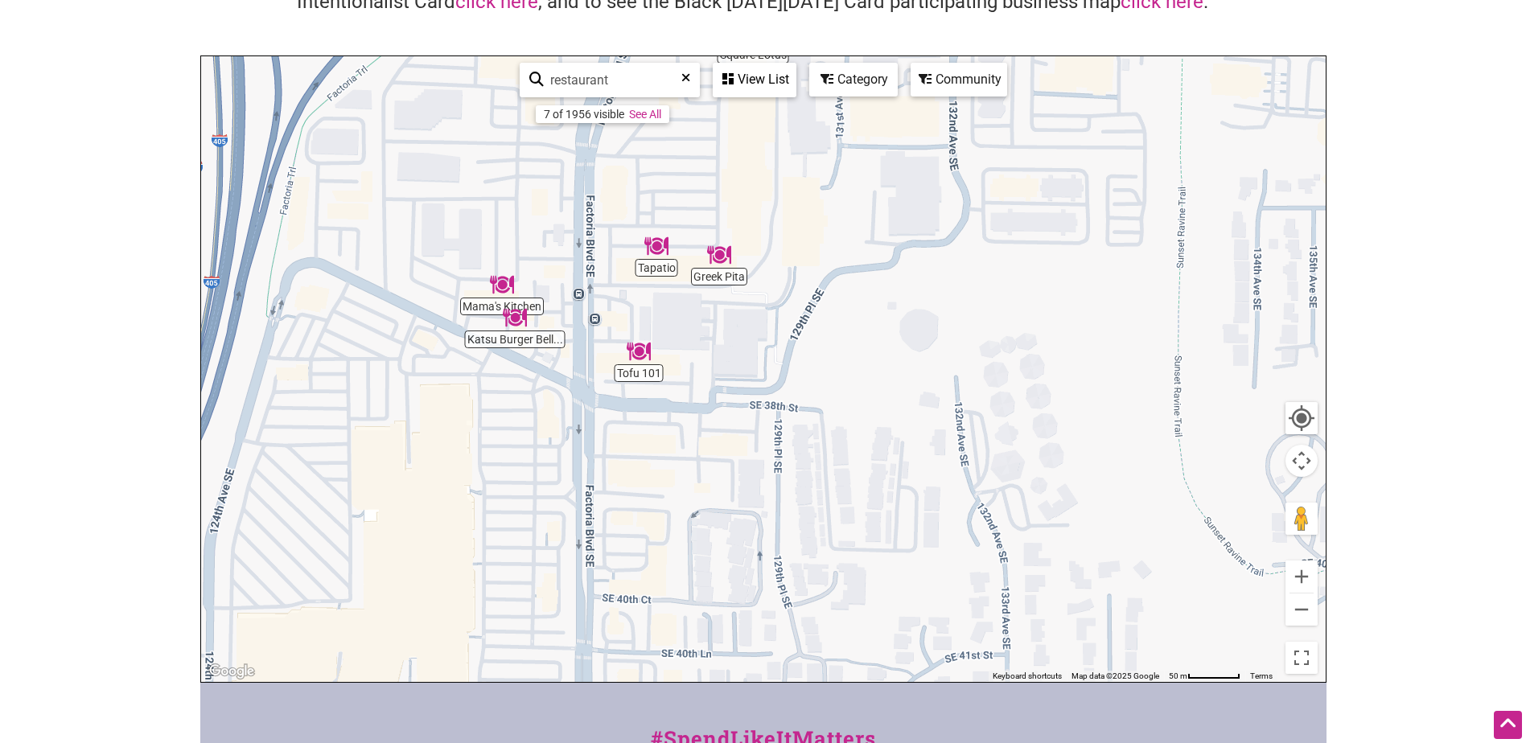
drag, startPoint x: 1196, startPoint y: 415, endPoint x: 903, endPoint y: 261, distance: 330.6
